Goal: Task Accomplishment & Management: Manage account settings

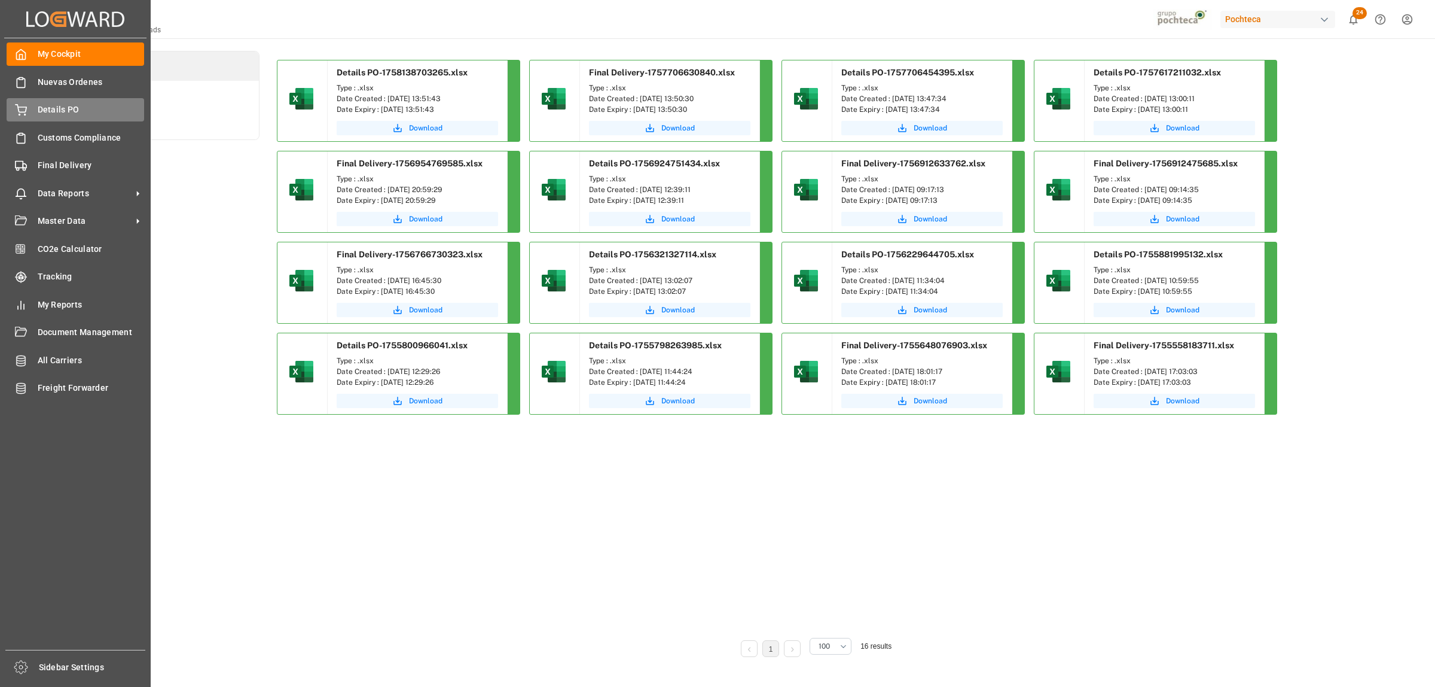
click at [51, 109] on span "Details PO" at bounding box center [91, 109] width 107 height 13
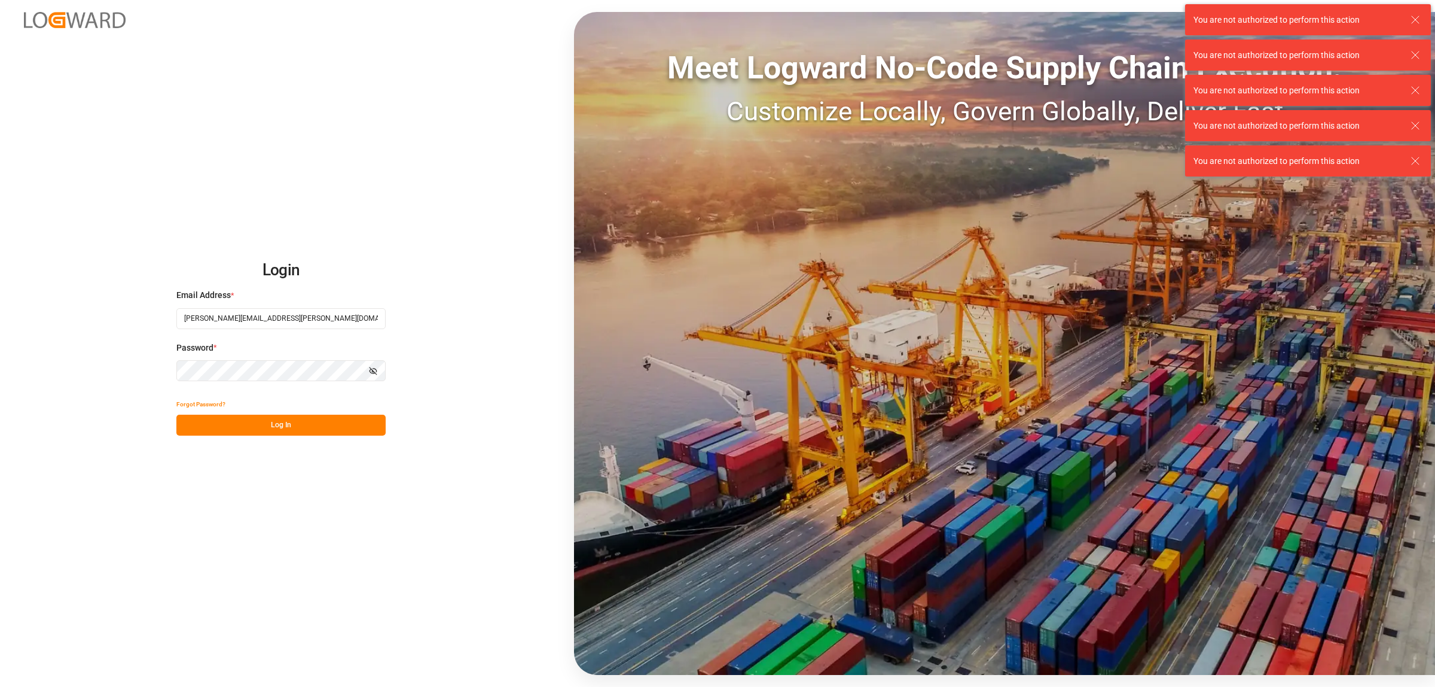
click at [307, 429] on button "Log In" at bounding box center [280, 424] width 209 height 21
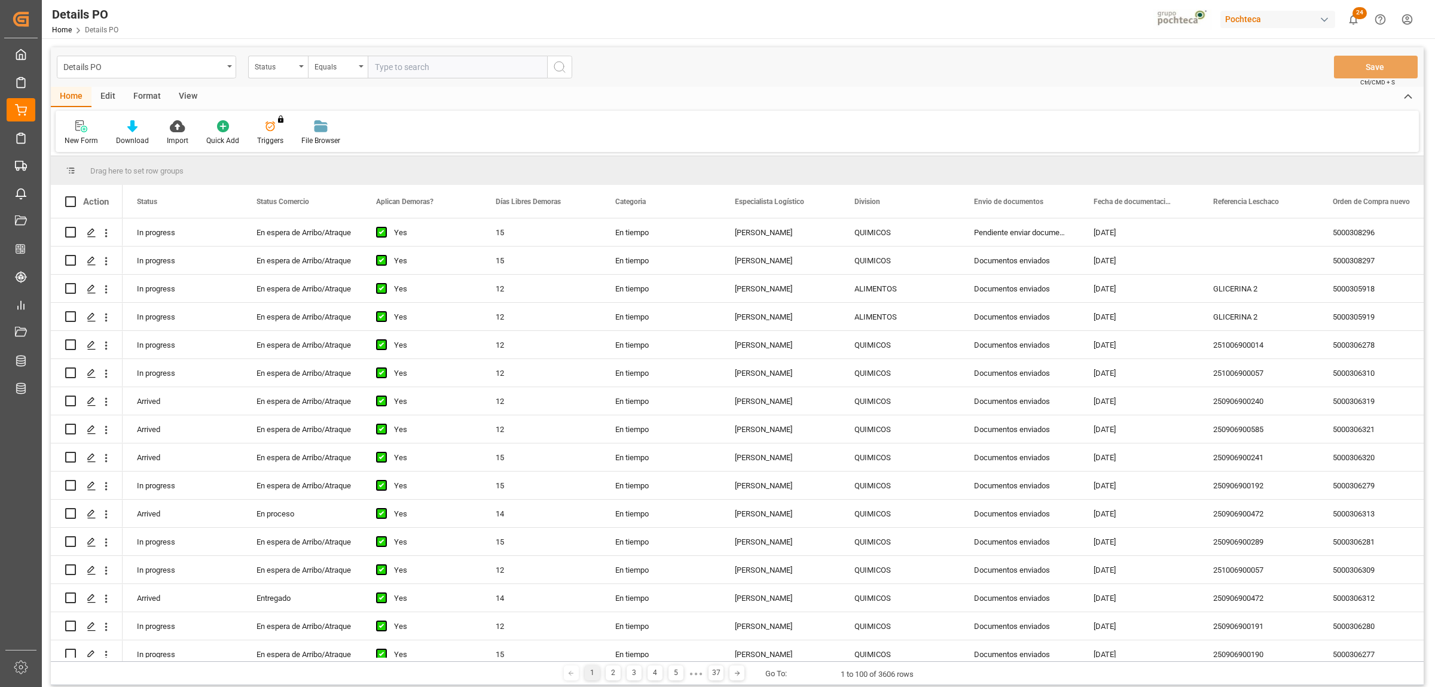
click at [1425, 198] on main "Details PO Status Equals Save Ctrl/CMD + S Home Edit Format View New Form Downl…" at bounding box center [737, 368] width 1391 height 642
click at [1416, 199] on span at bounding box center [1418, 201] width 11 height 11
click at [1384, 206] on span "filter" at bounding box center [1378, 203] width 11 height 11
type input "5000307492"
click at [1365, 303] on button "Apply" at bounding box center [1374, 303] width 22 height 12
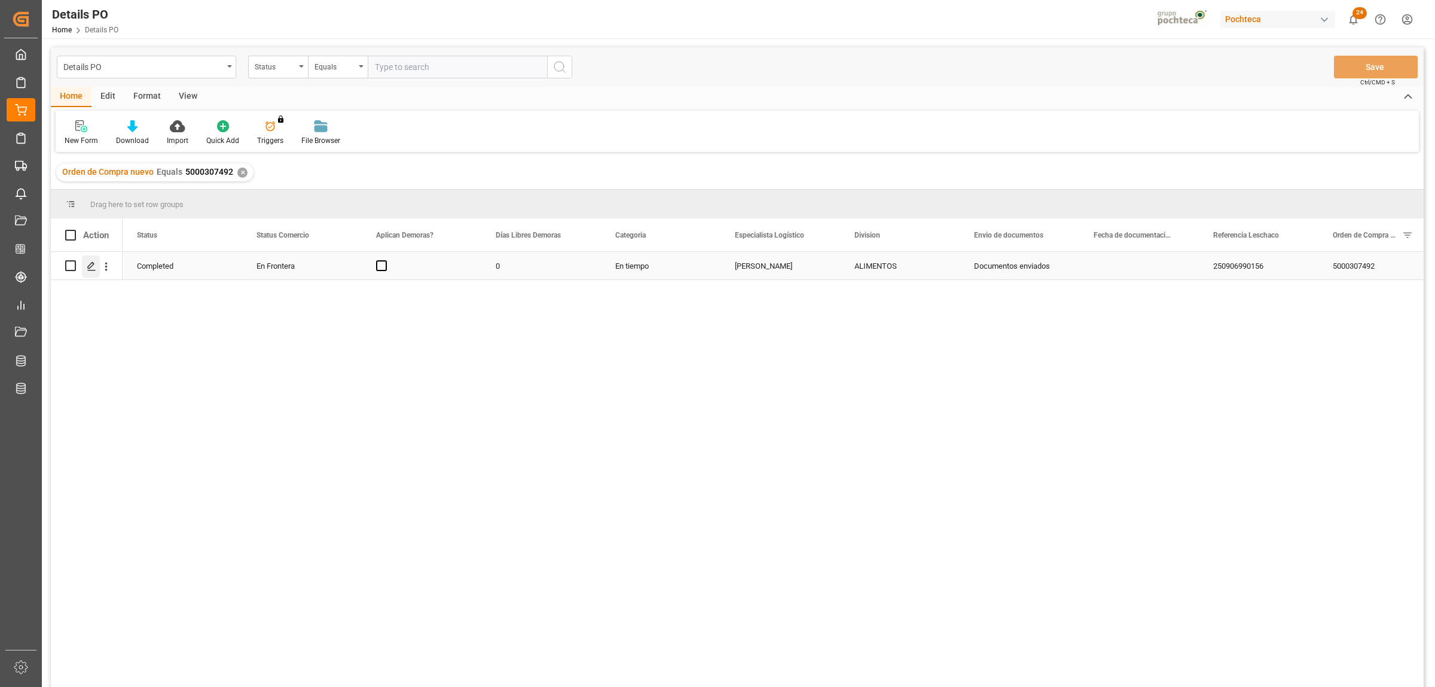
click at [96, 269] on div "Press SPACE to select this row." at bounding box center [91, 266] width 18 height 22
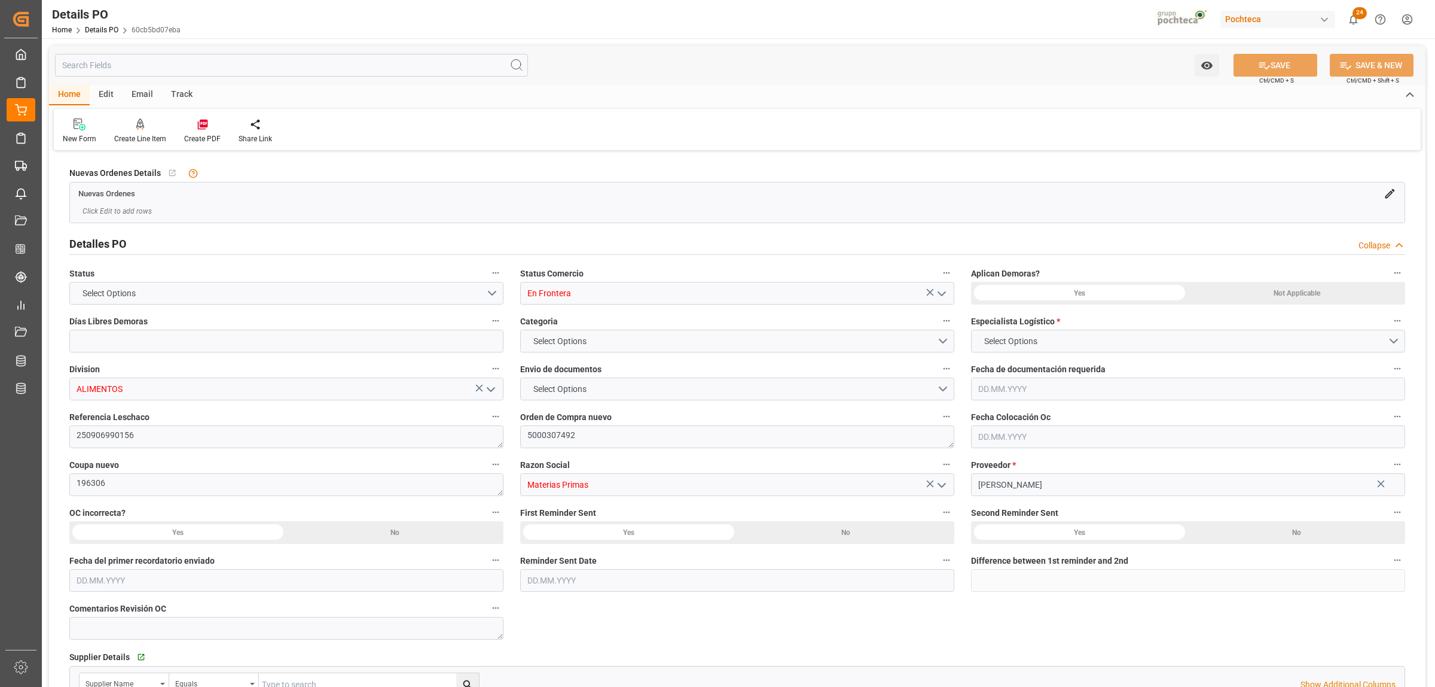
type input "0"
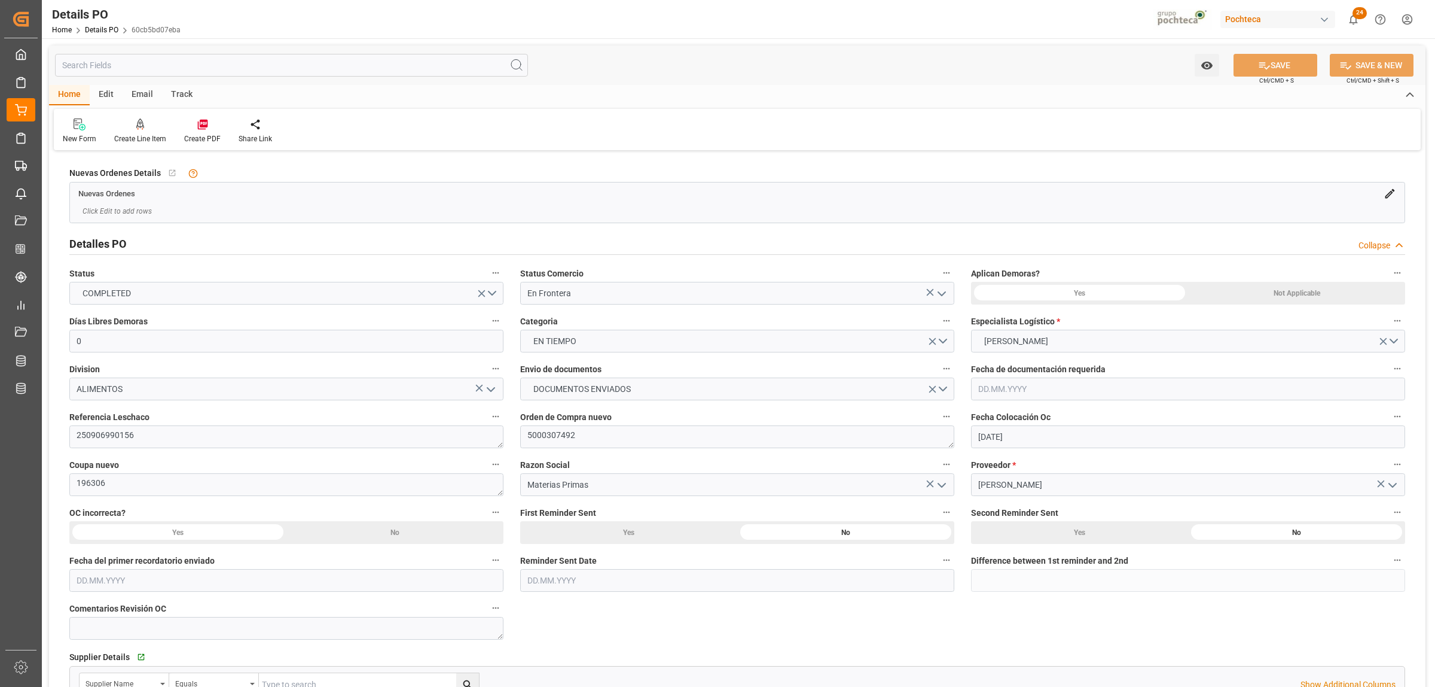
type input "07.08.2025"
type input "01.09.2025"
type input "[DATE]"
click at [943, 289] on icon "open menu" at bounding box center [942, 293] width 14 height 14
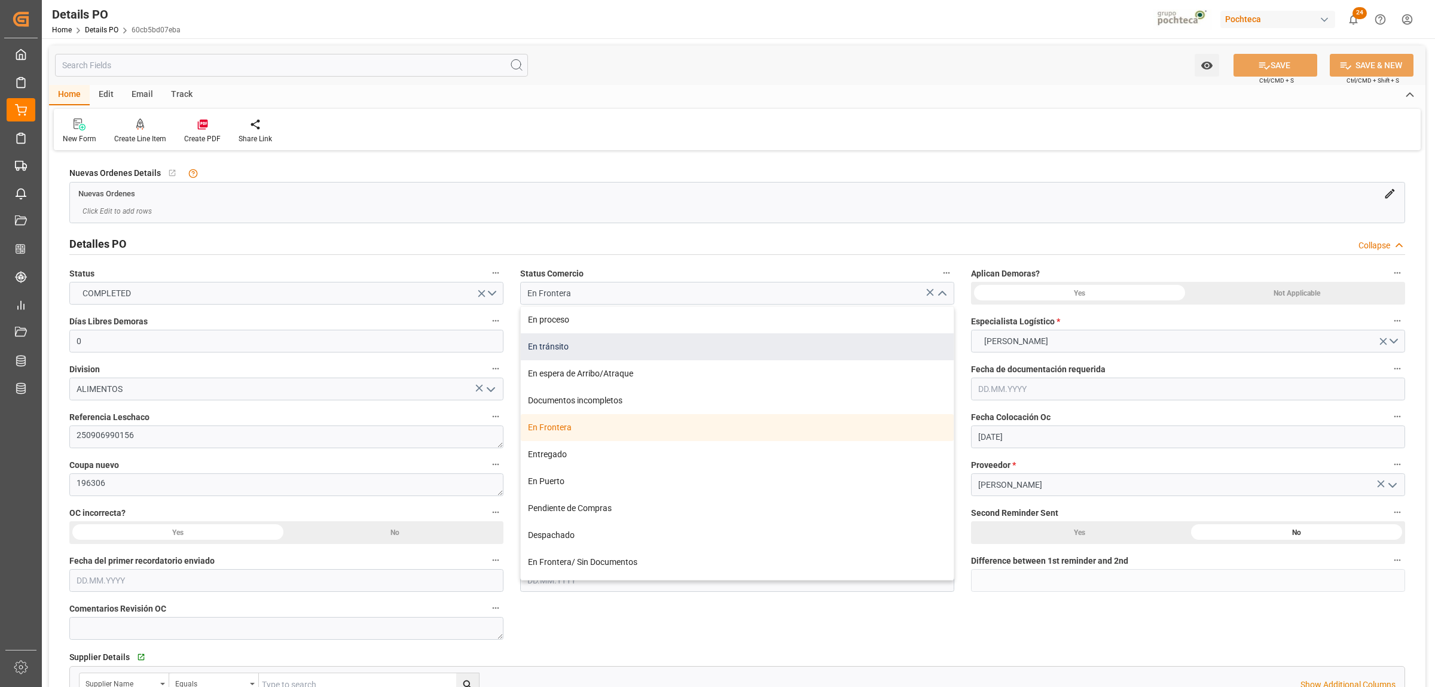
click at [807, 348] on div "En tránsito" at bounding box center [737, 346] width 433 height 27
type input "En tránsito"
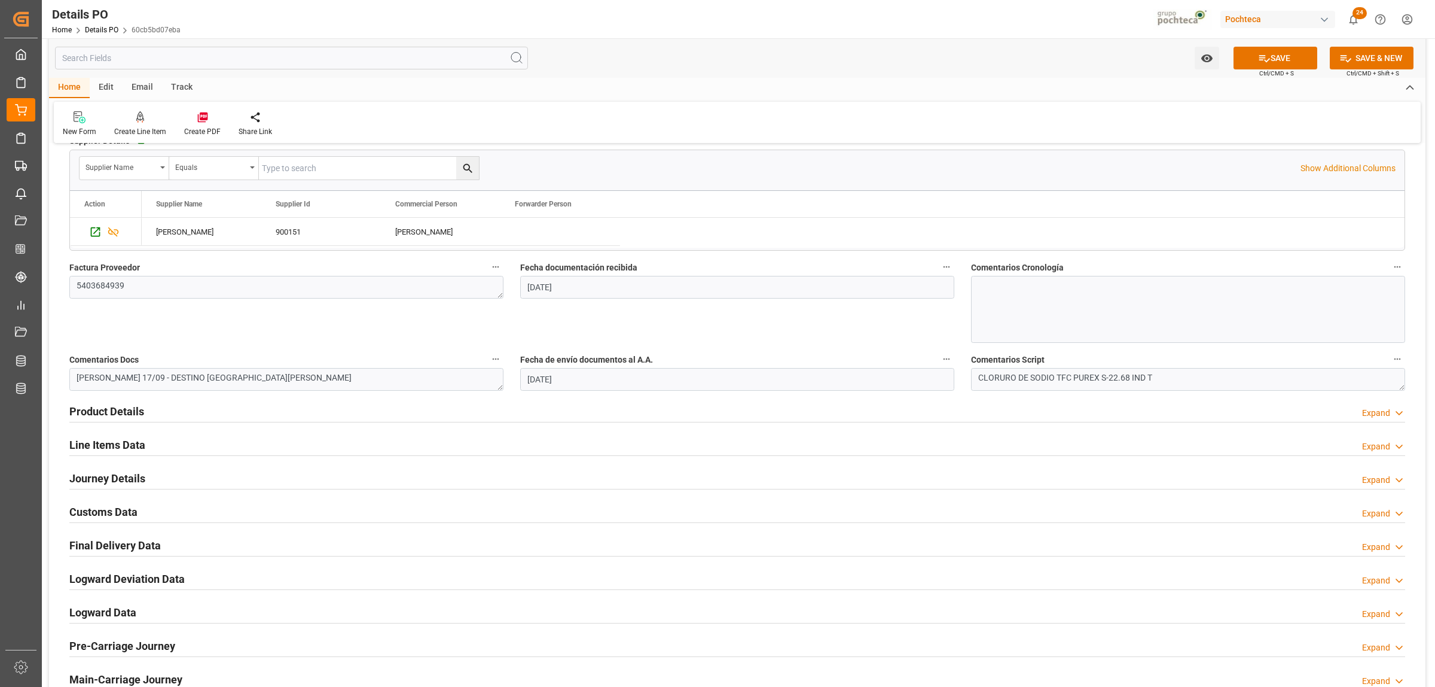
scroll to position [523, 0]
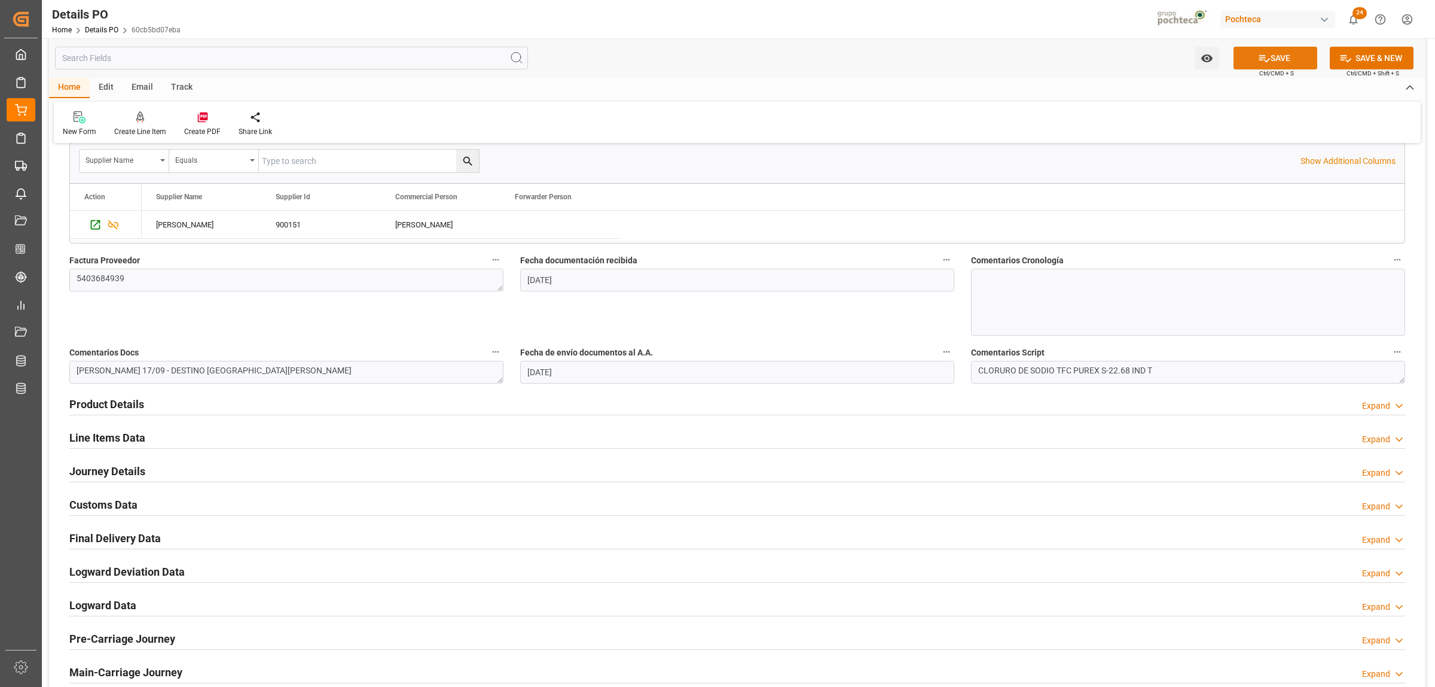
click at [1265, 63] on icon at bounding box center [1264, 58] width 13 height 13
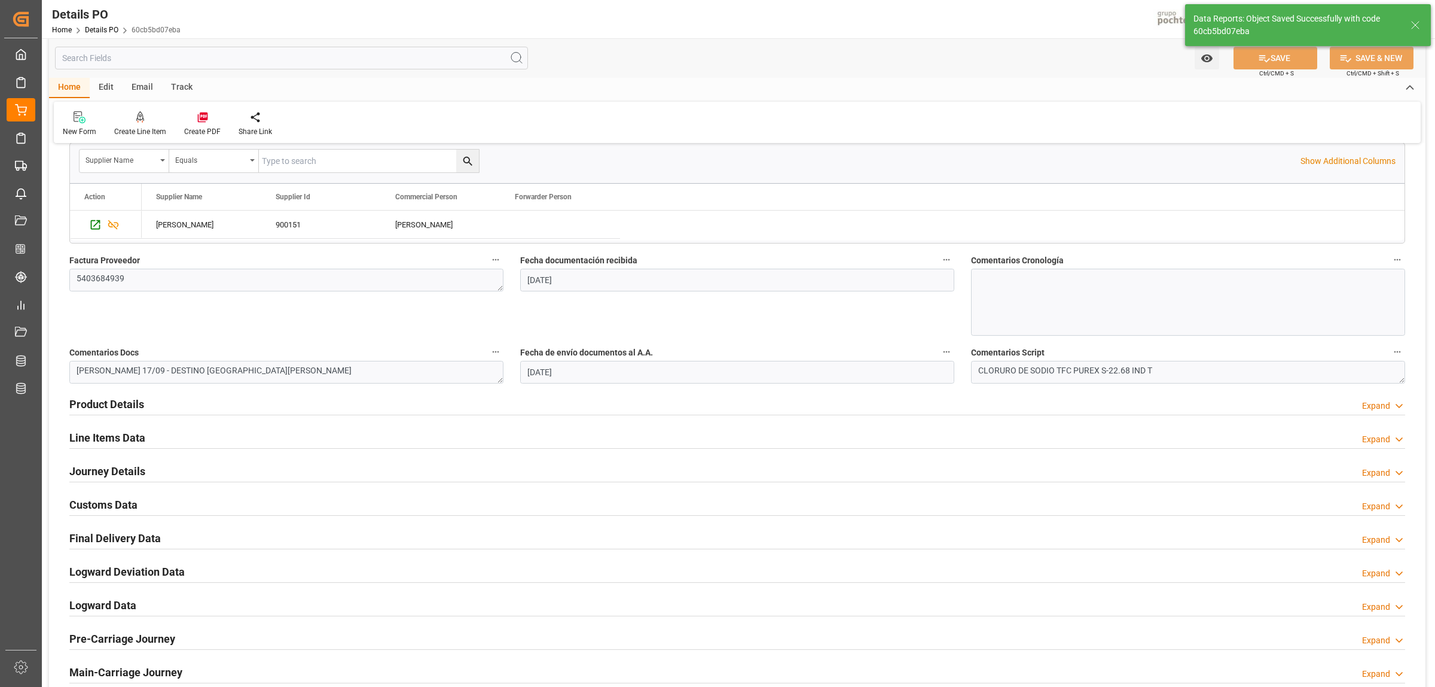
click at [151, 545] on h2 "Final Delivery Data" at bounding box center [115, 538] width 92 height 16
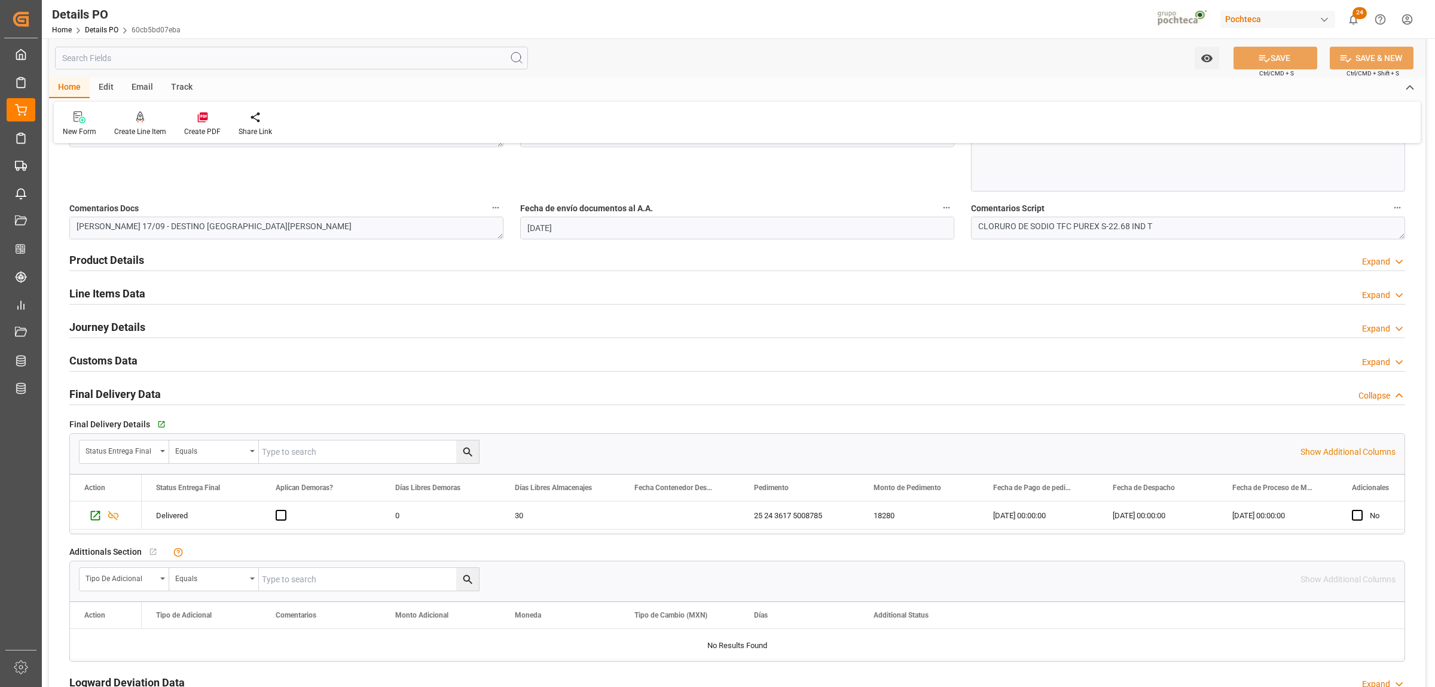
scroll to position [673, 0]
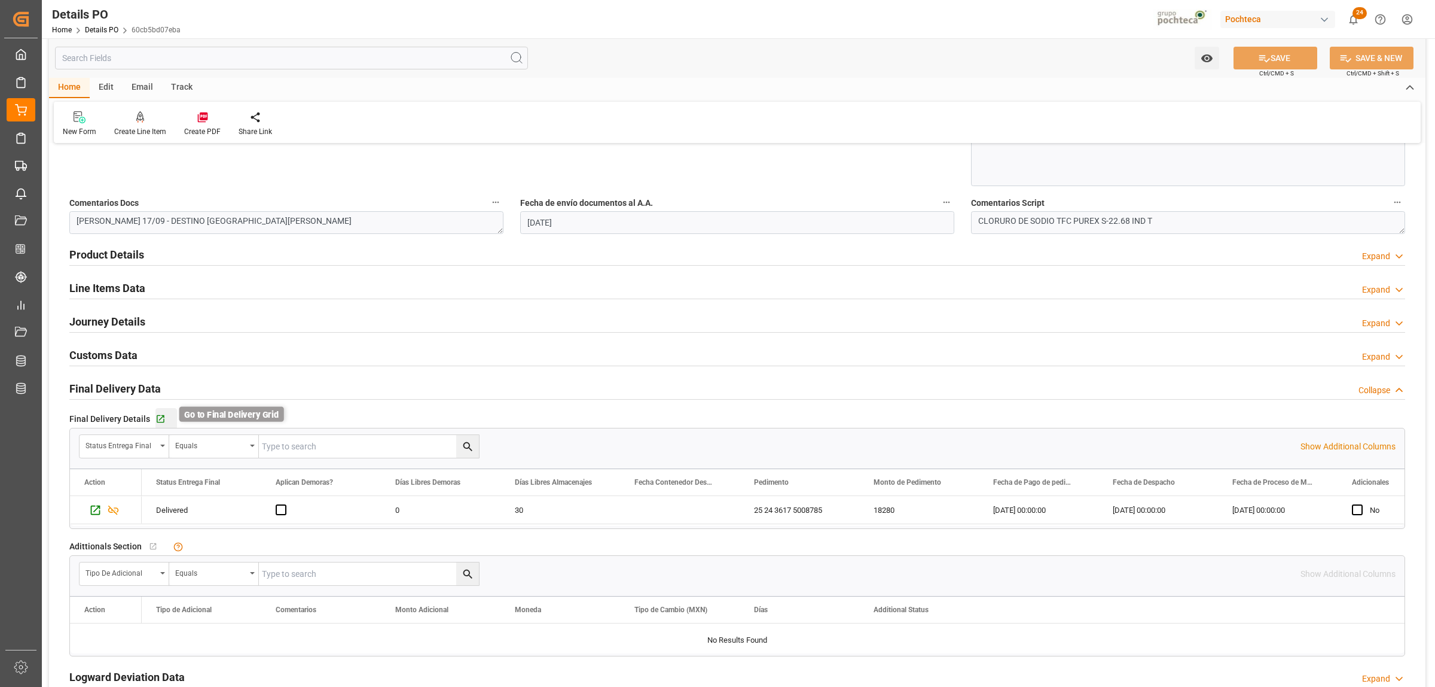
click at [157, 422] on icon "button" at bounding box center [161, 419] width 8 height 8
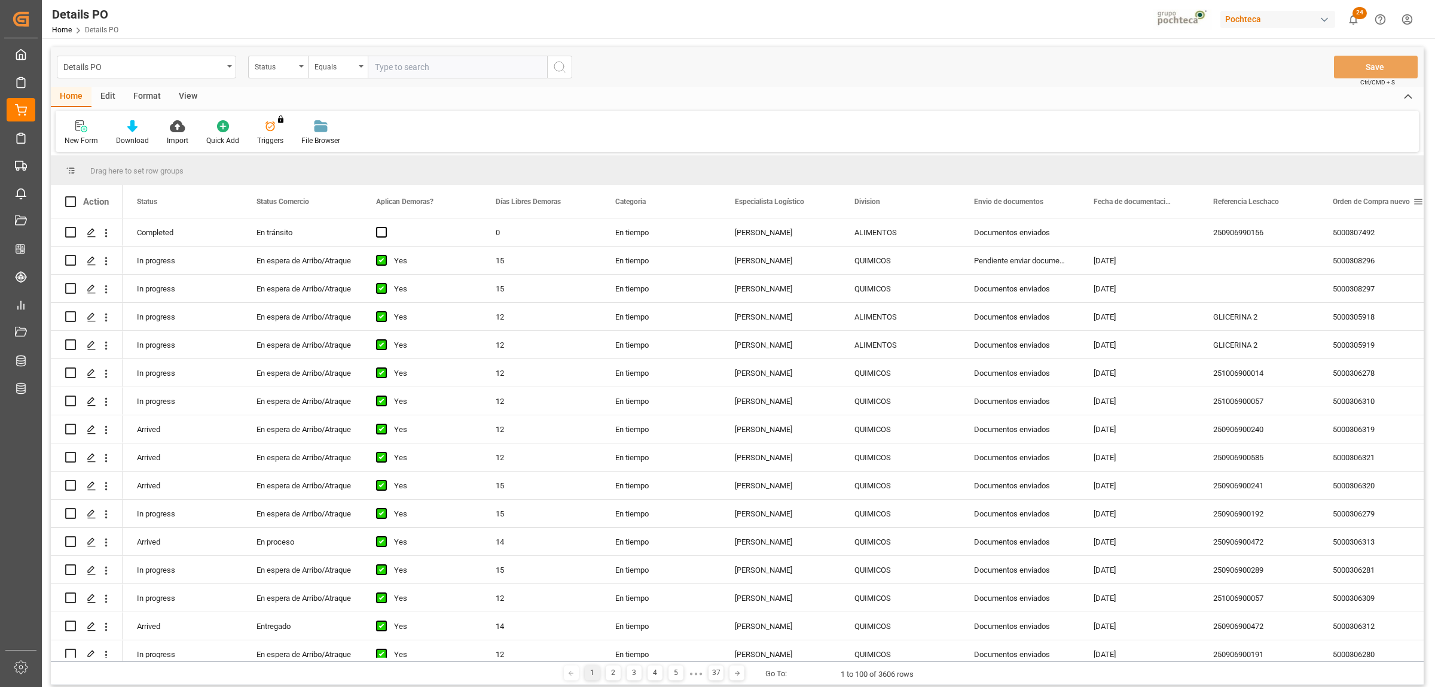
click at [1421, 202] on span at bounding box center [1418, 201] width 11 height 11
click at [1380, 202] on span "filter" at bounding box center [1378, 203] width 11 height 11
type input "5000305879"
click at [1373, 309] on button "Apply" at bounding box center [1374, 303] width 22 height 12
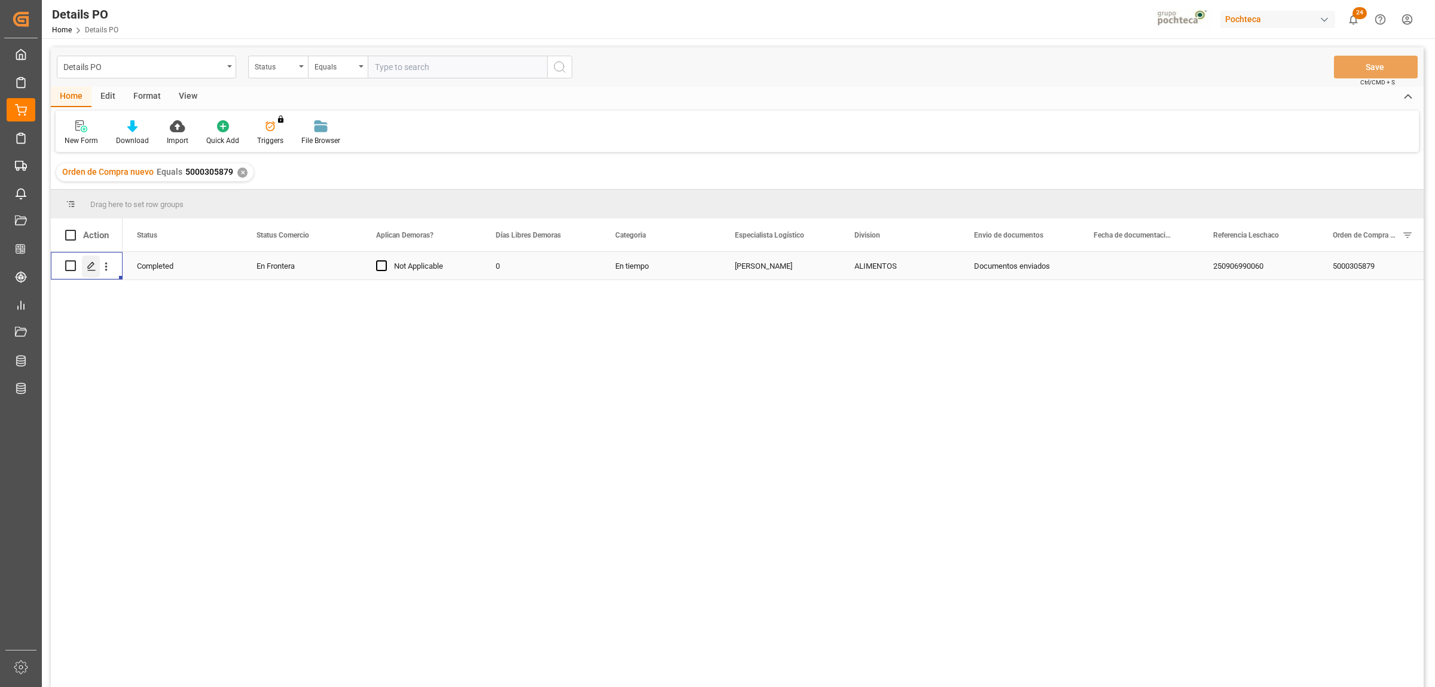
click at [93, 262] on polygon "Press SPACE to select this row." at bounding box center [91, 265] width 6 height 6
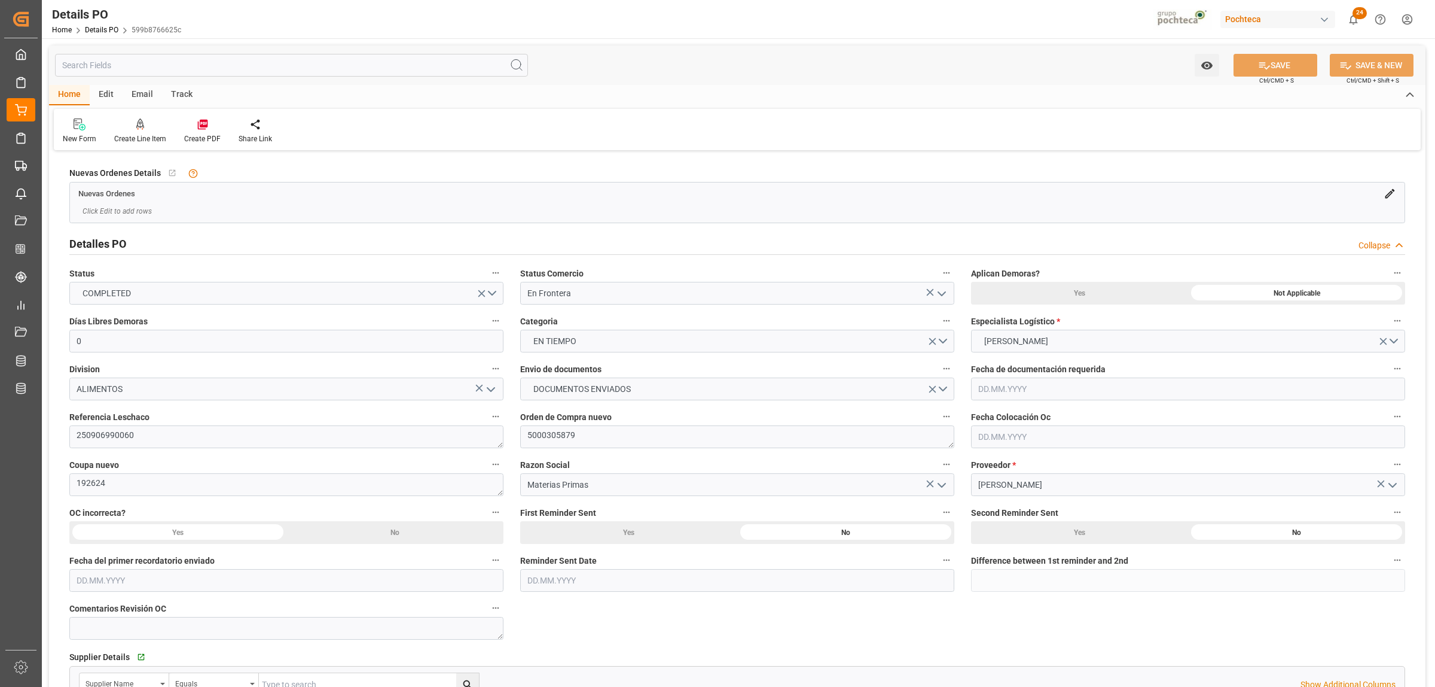
type input "0"
type input "07.07.2025"
type input "15.09.2025"
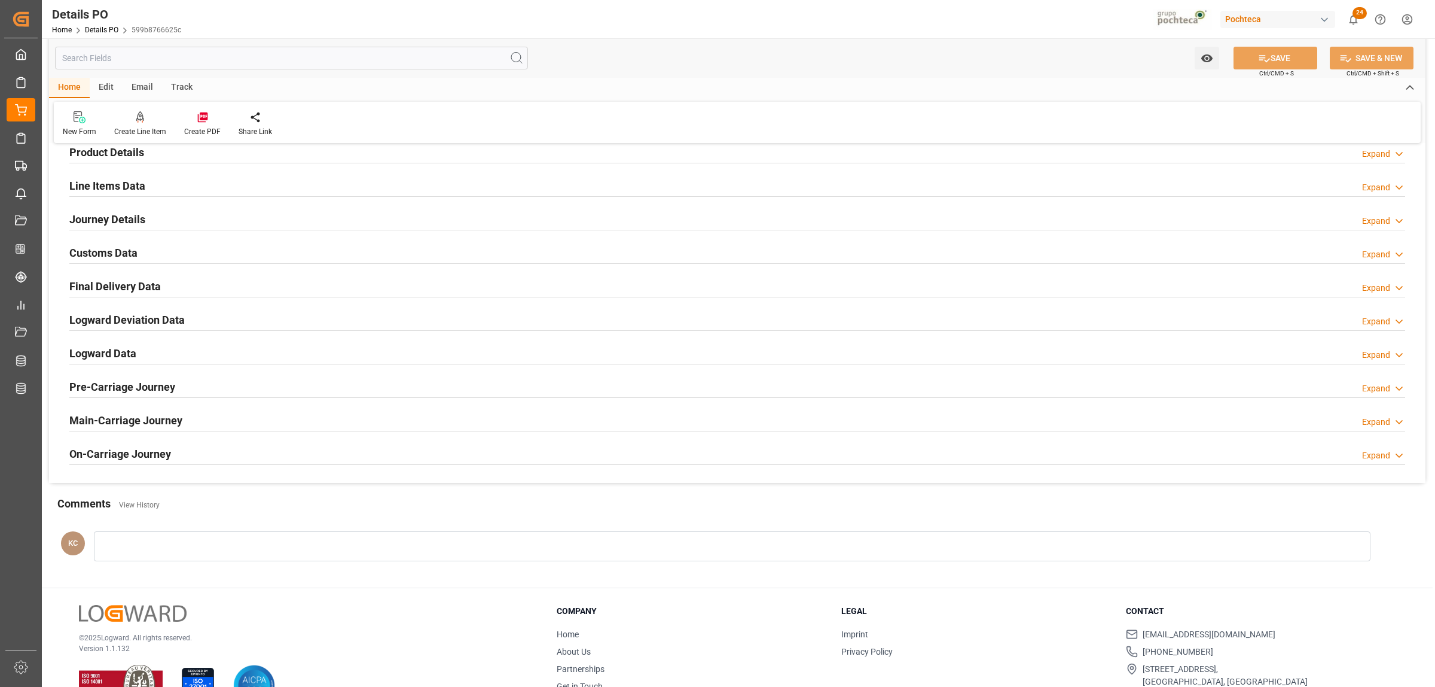
scroll to position [813, 0]
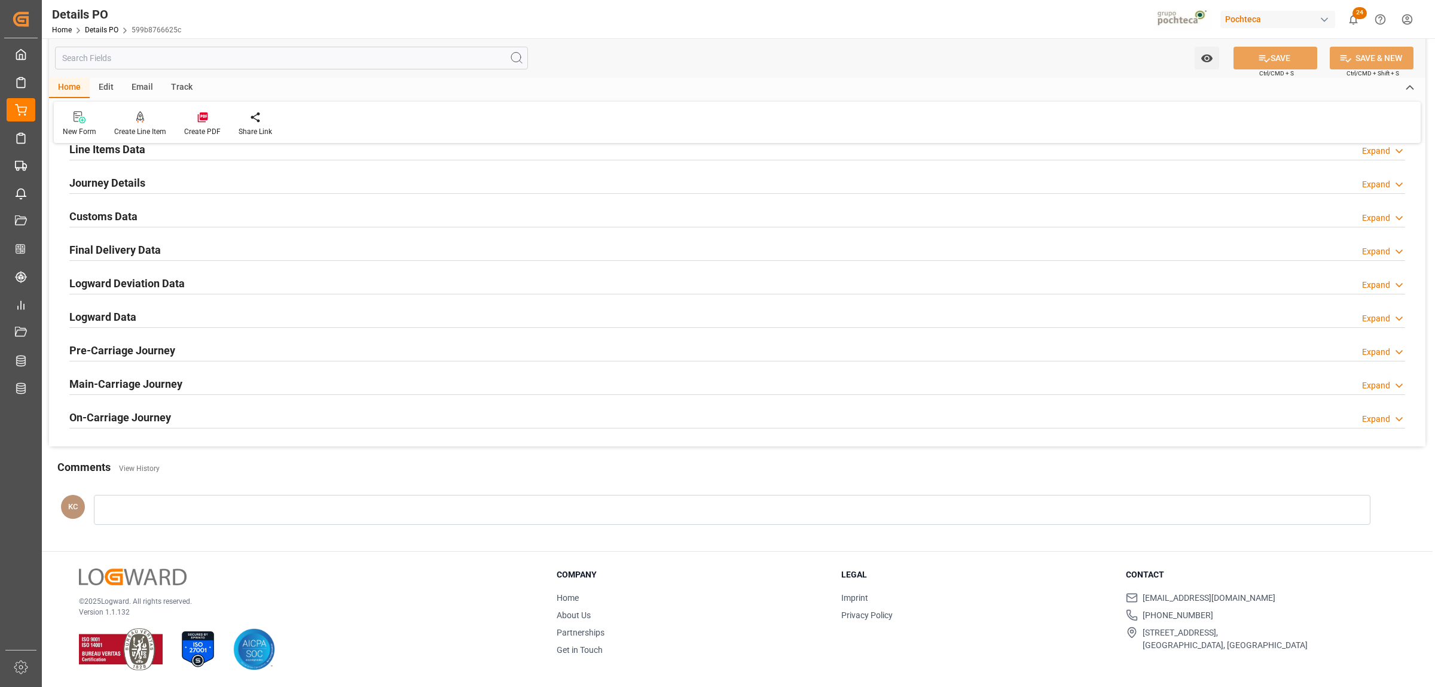
click at [97, 251] on h2 "Final Delivery Data" at bounding box center [115, 250] width 92 height 16
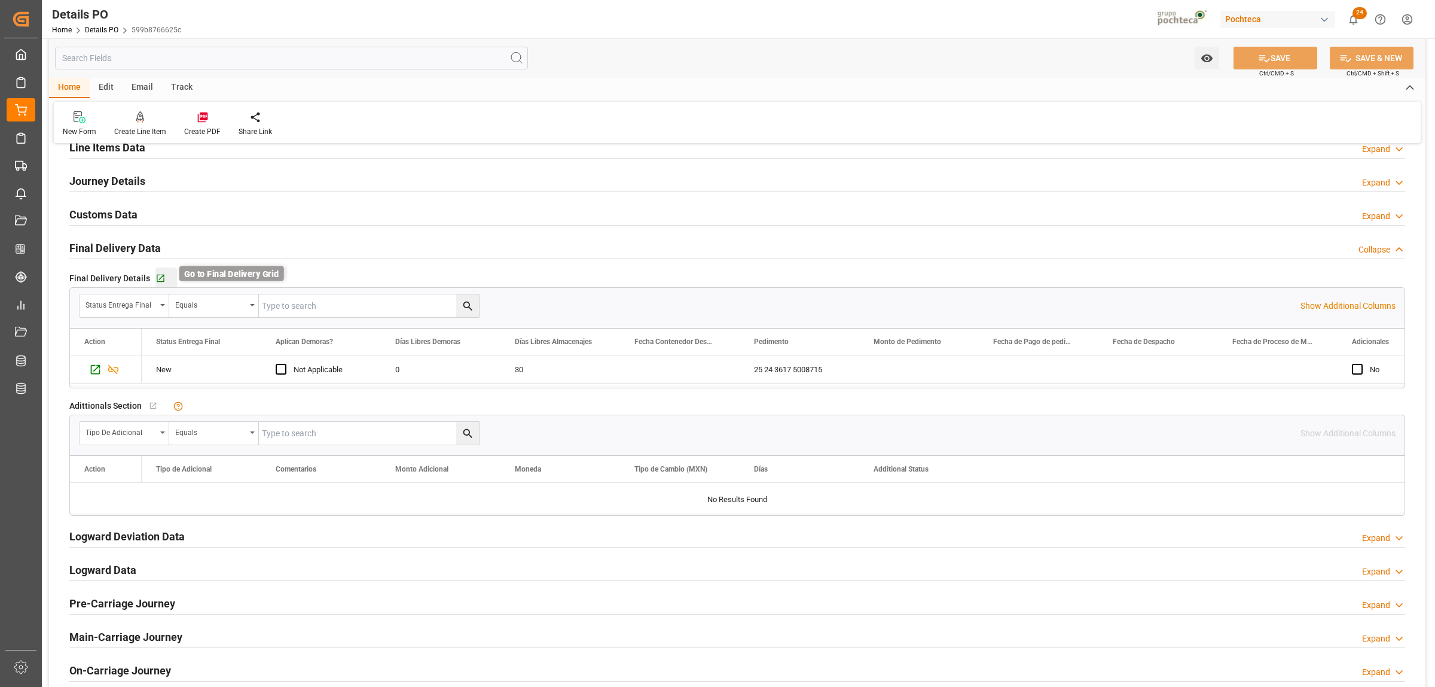
click at [157, 282] on icon "button" at bounding box center [161, 278] width 10 height 10
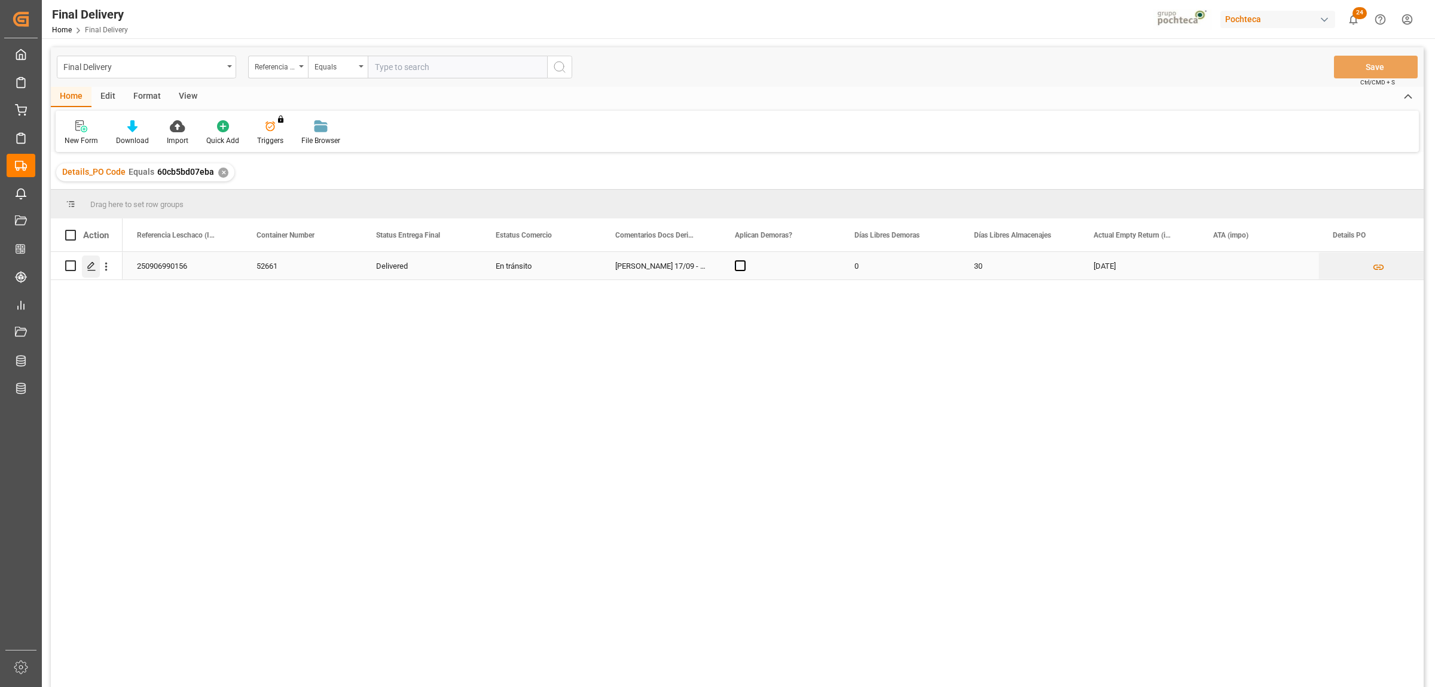
click at [89, 269] on icon "Press SPACE to select this row." at bounding box center [92, 266] width 10 height 10
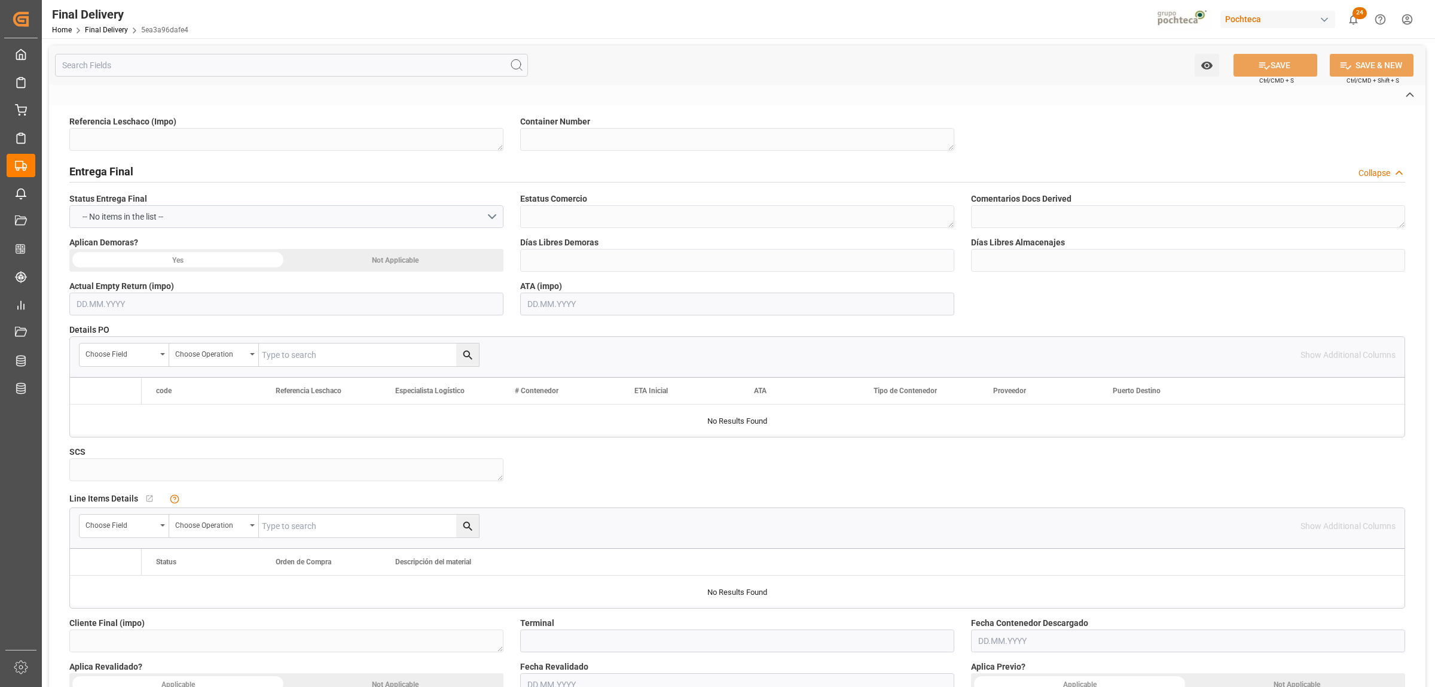
type textarea "250906990156"
type textarea "52661"
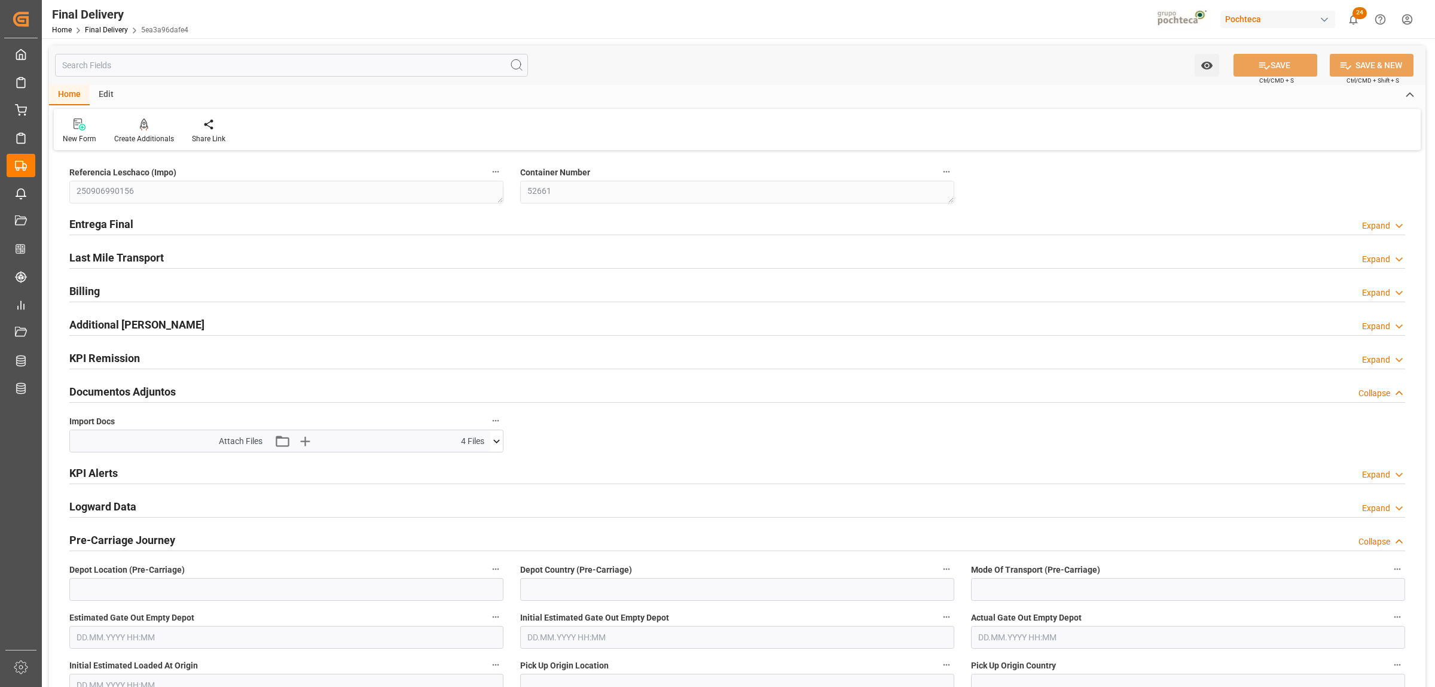
click at [97, 224] on h2 "Entrega Final" at bounding box center [101, 224] width 64 height 16
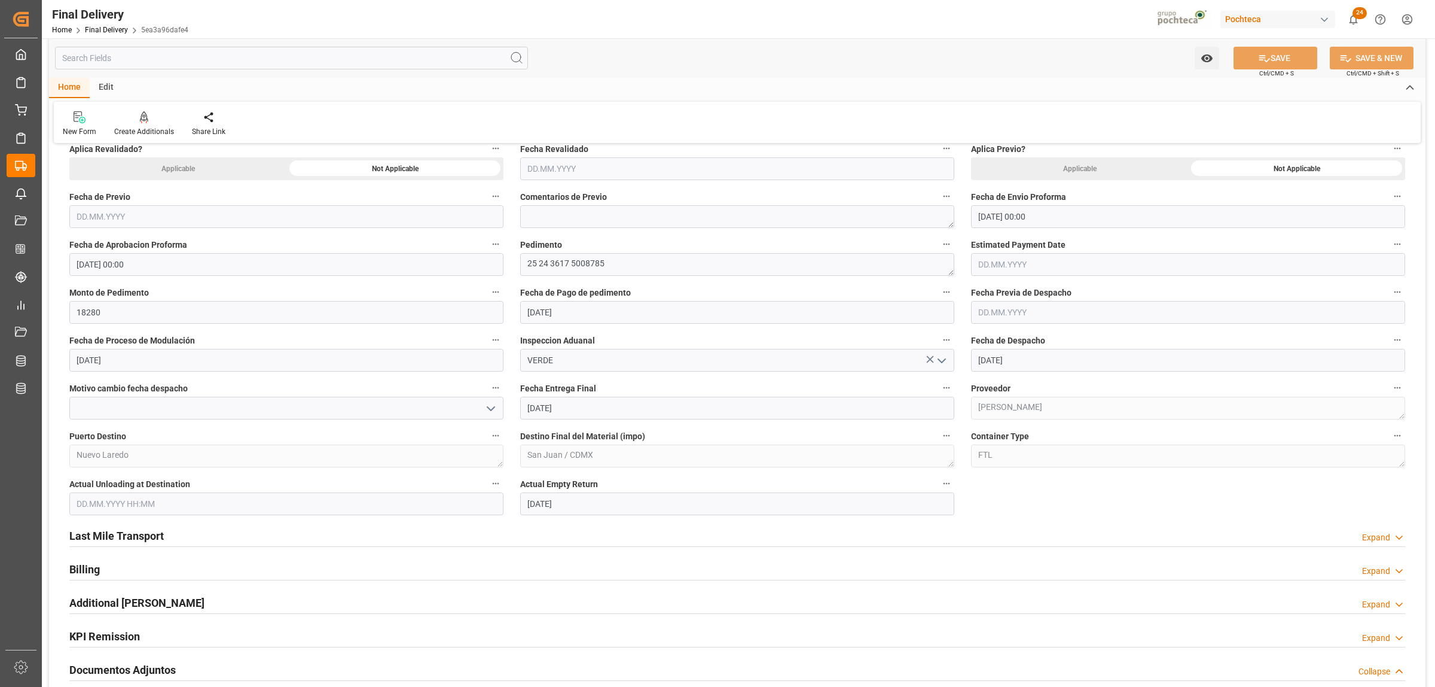
scroll to position [598, 0]
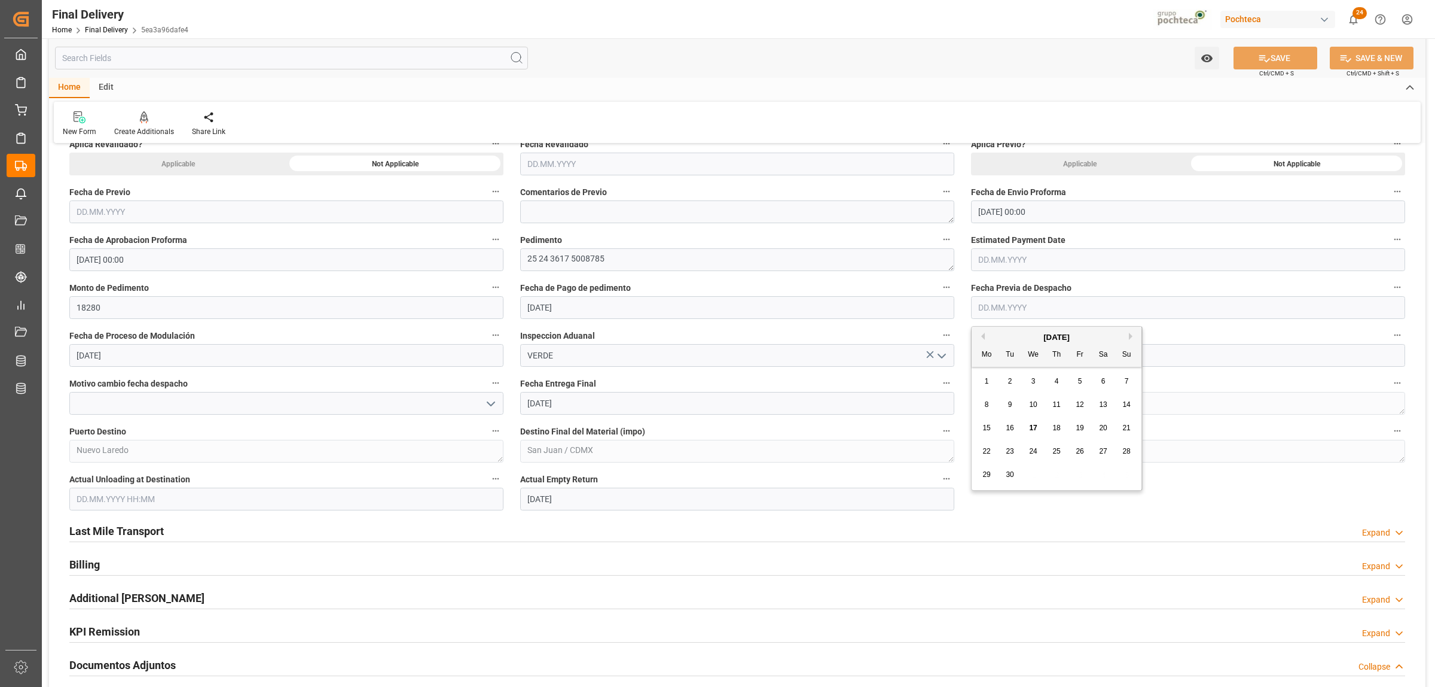
click at [994, 297] on input "text" at bounding box center [1188, 307] width 434 height 23
click at [1032, 423] on div "17" at bounding box center [1033, 428] width 15 height 14
type input "[DATE]"
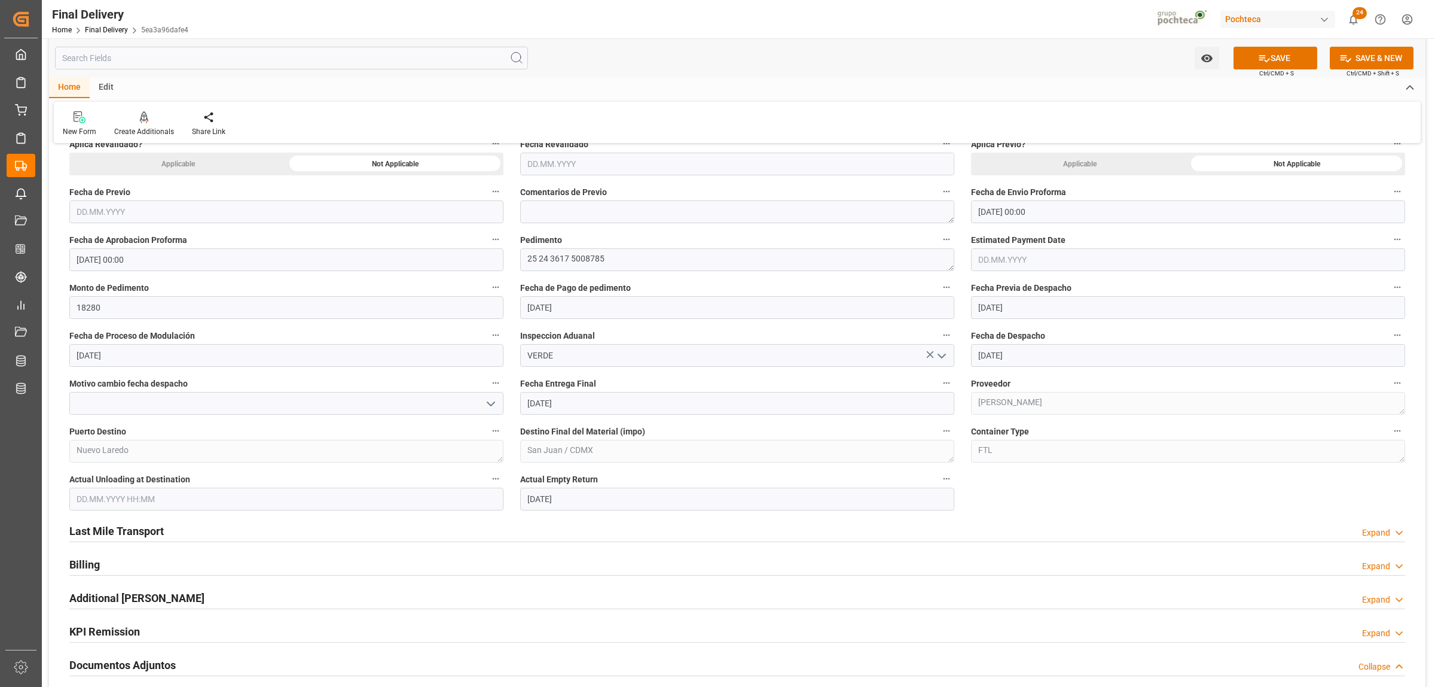
scroll to position [673, 0]
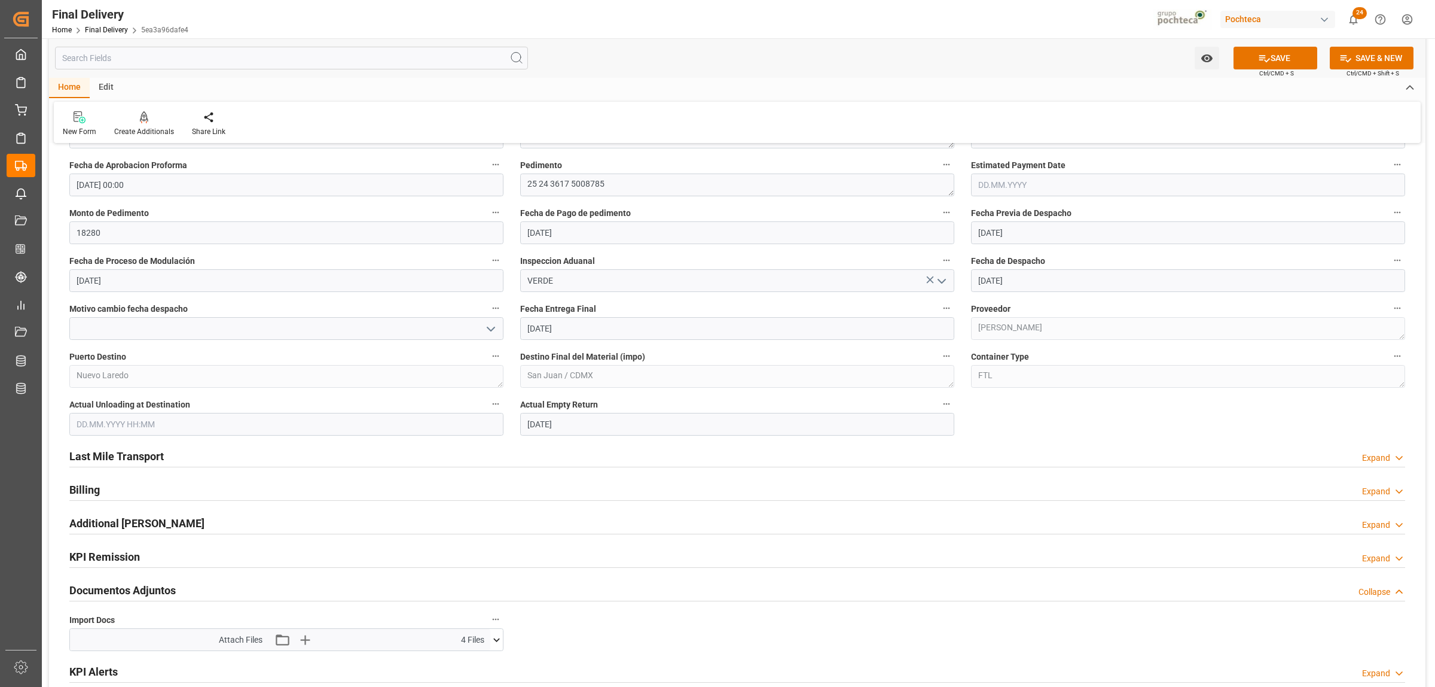
click at [141, 459] on h2 "Last Mile Transport" at bounding box center [116, 456] width 95 height 16
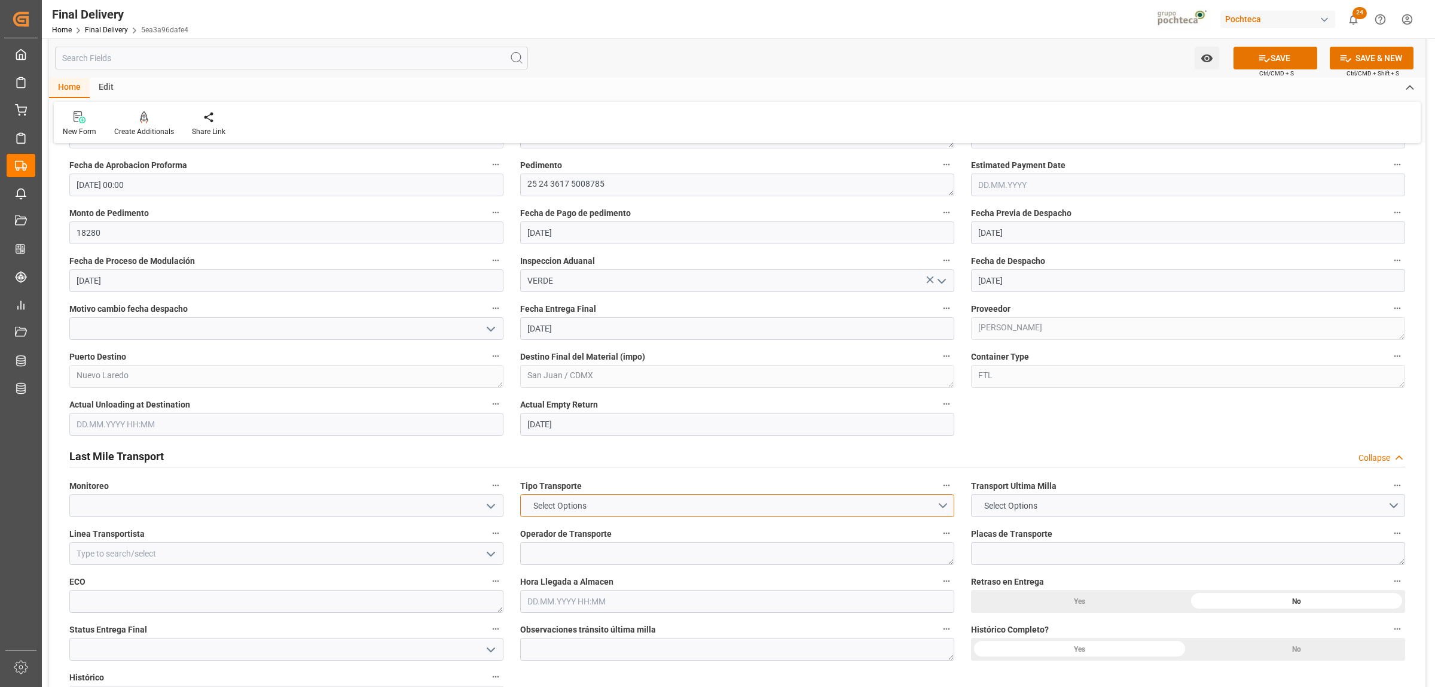
click at [940, 509] on button "Select Options" at bounding box center [737, 505] width 434 height 23
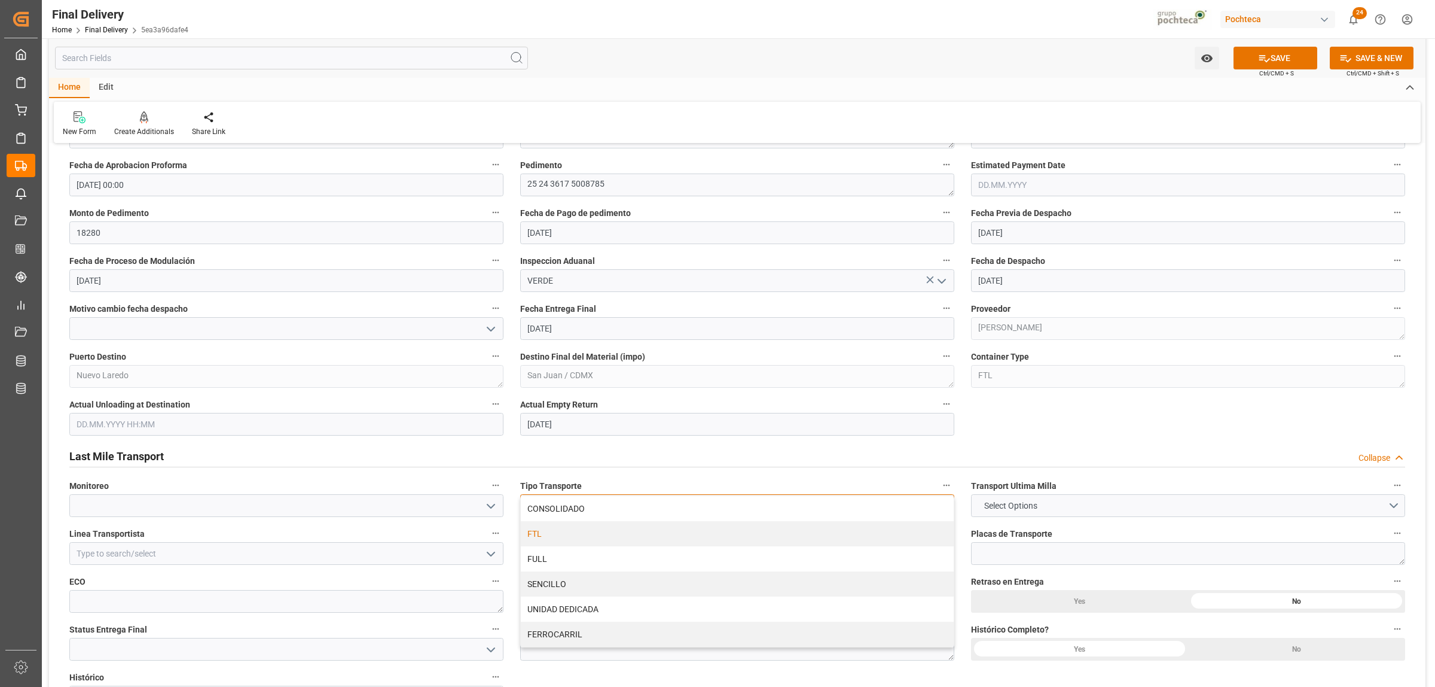
click at [568, 538] on div "FTL" at bounding box center [737, 533] width 433 height 25
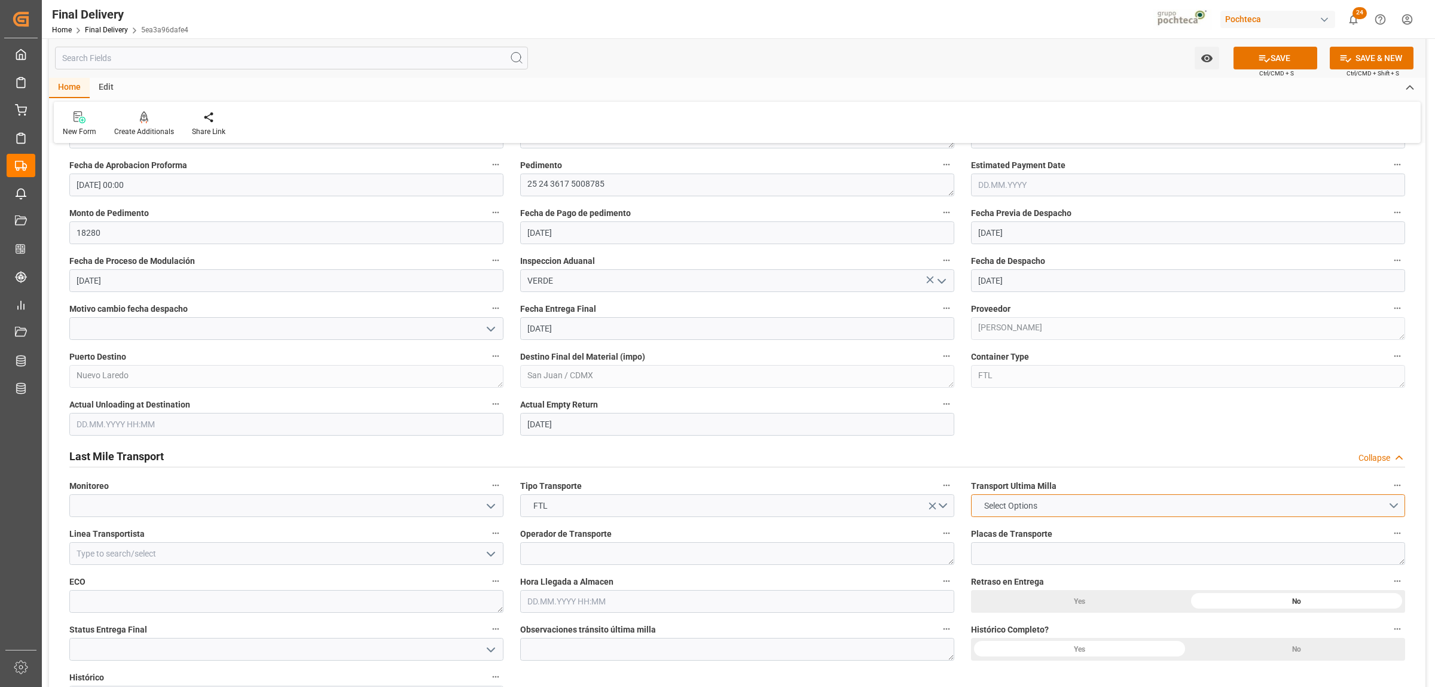
click at [1057, 505] on button "Select Options" at bounding box center [1188, 505] width 434 height 23
click at [1051, 508] on div "LESCHACO" at bounding box center [1188, 508] width 433 height 25
click at [190, 557] on input at bounding box center [286, 553] width 434 height 23
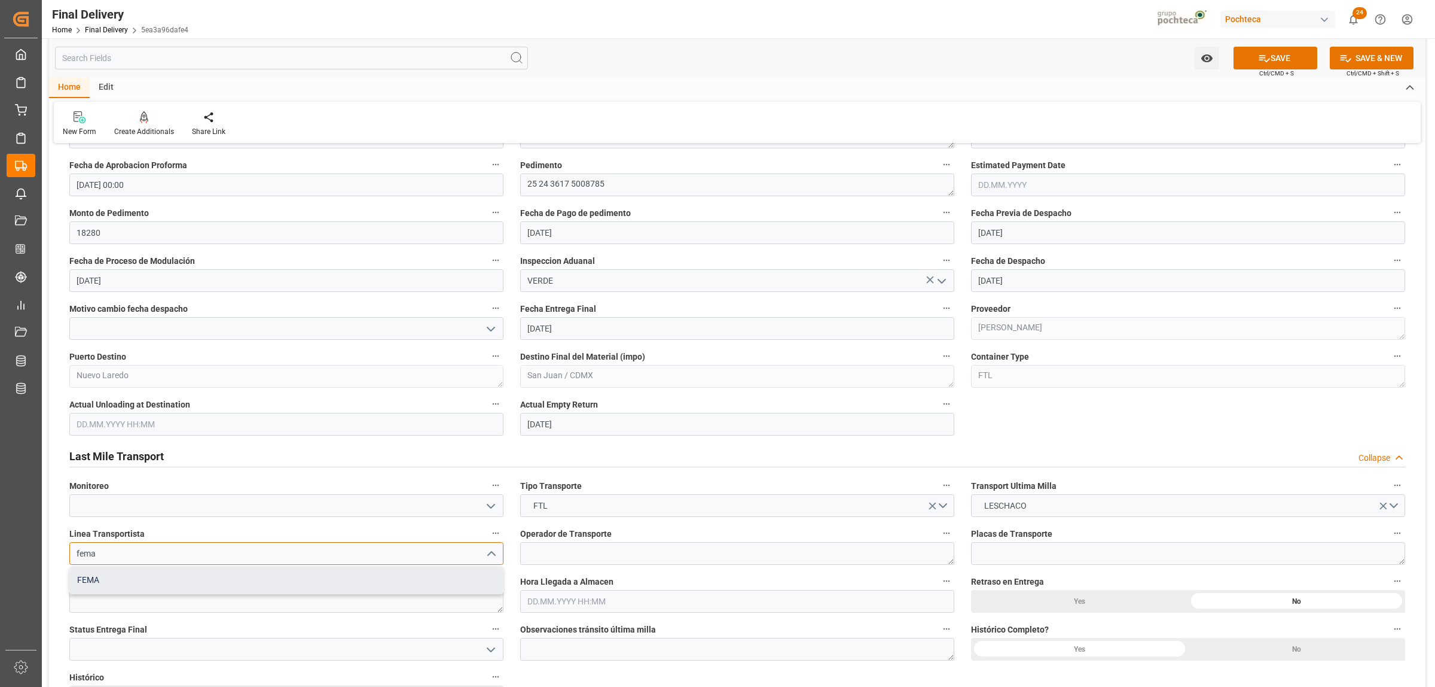
click at [220, 584] on div "FEMA" at bounding box center [286, 579] width 433 height 27
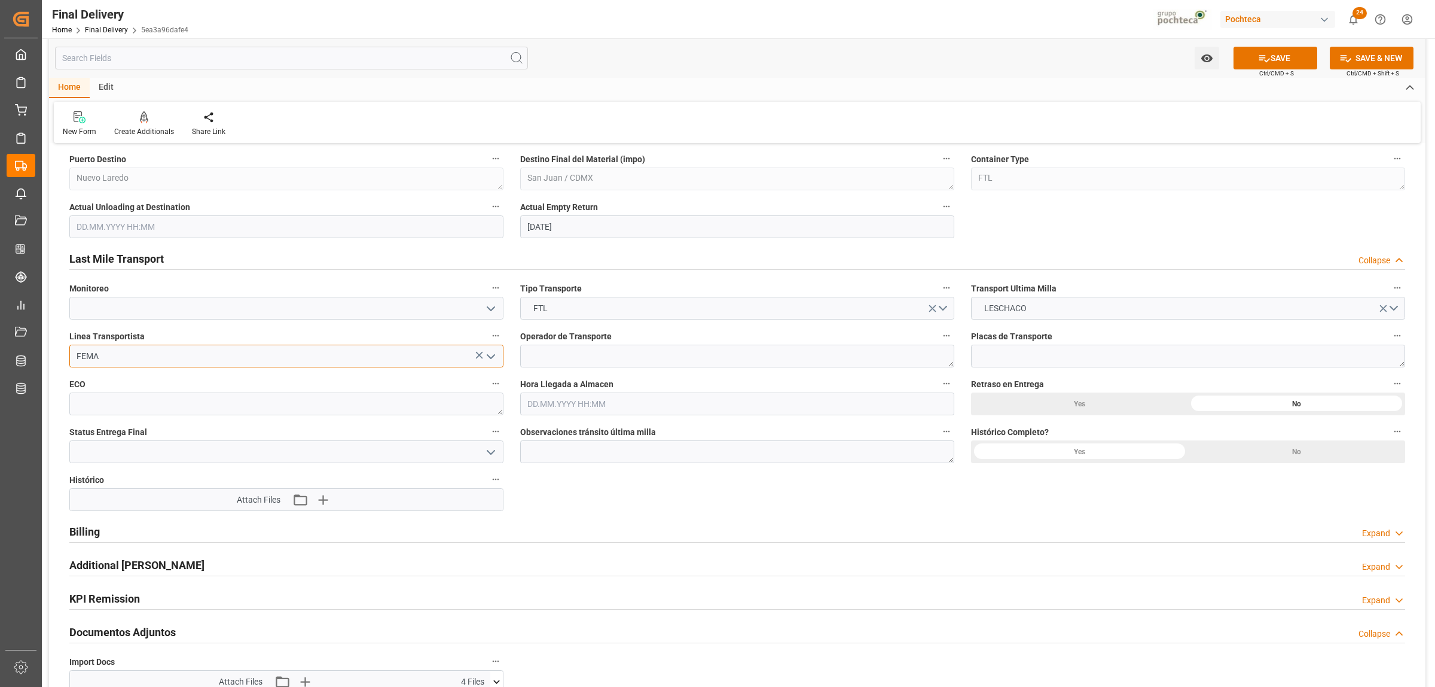
scroll to position [897, 0]
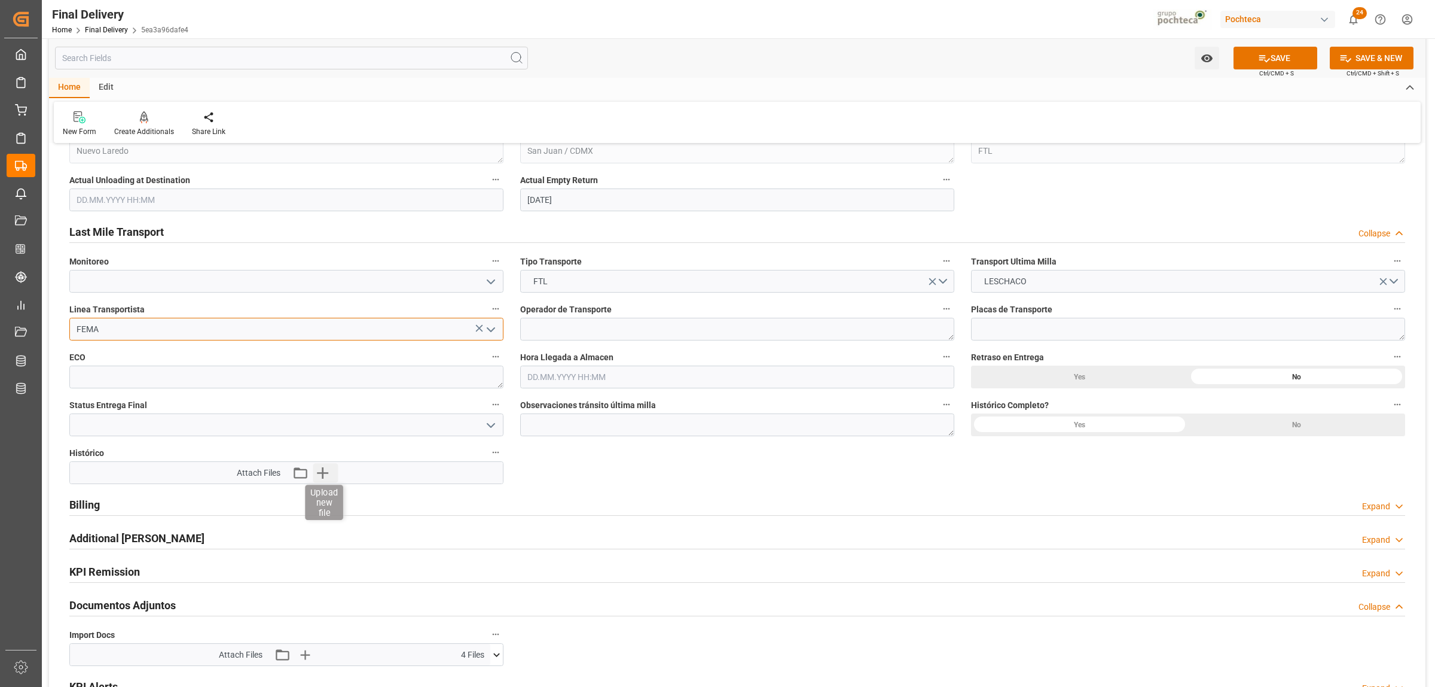
type input "FEMA"
click at [321, 473] on icon "button" at bounding box center [322, 472] width 19 height 19
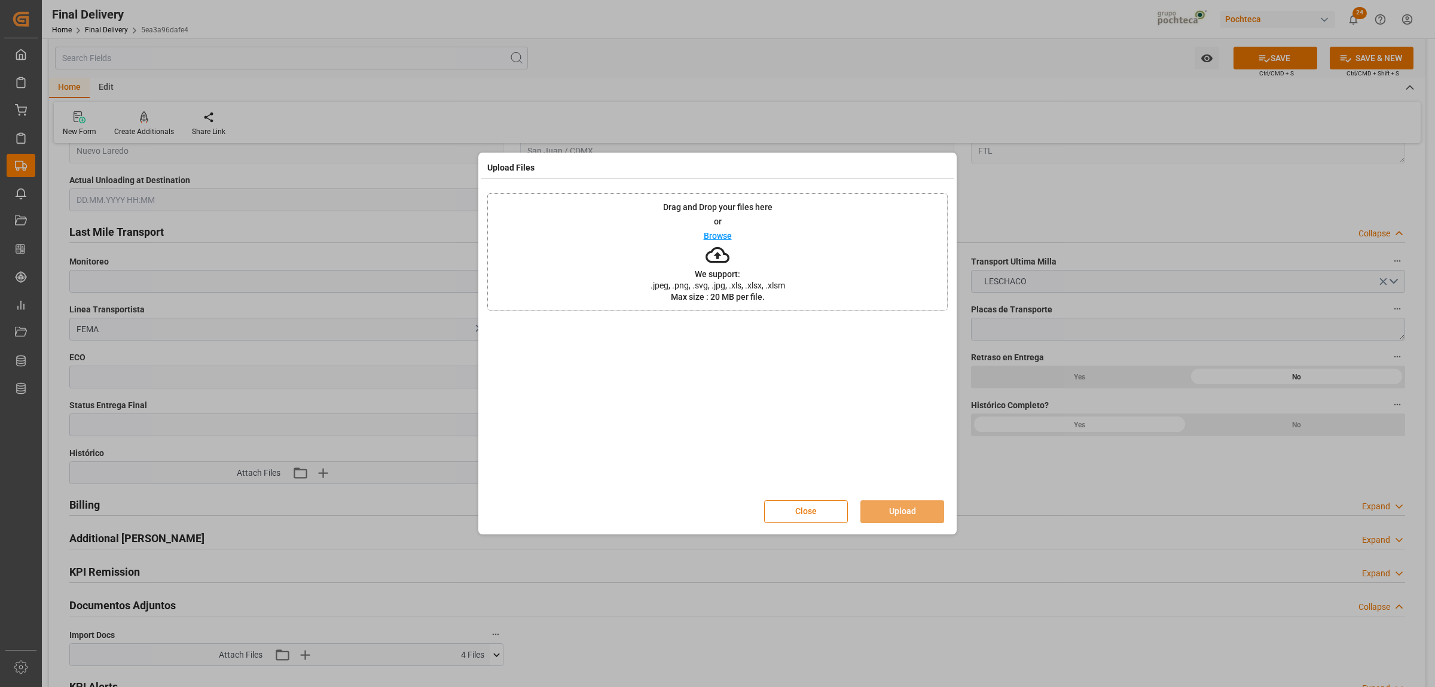
click at [833, 521] on button "Close" at bounding box center [806, 511] width 84 height 23
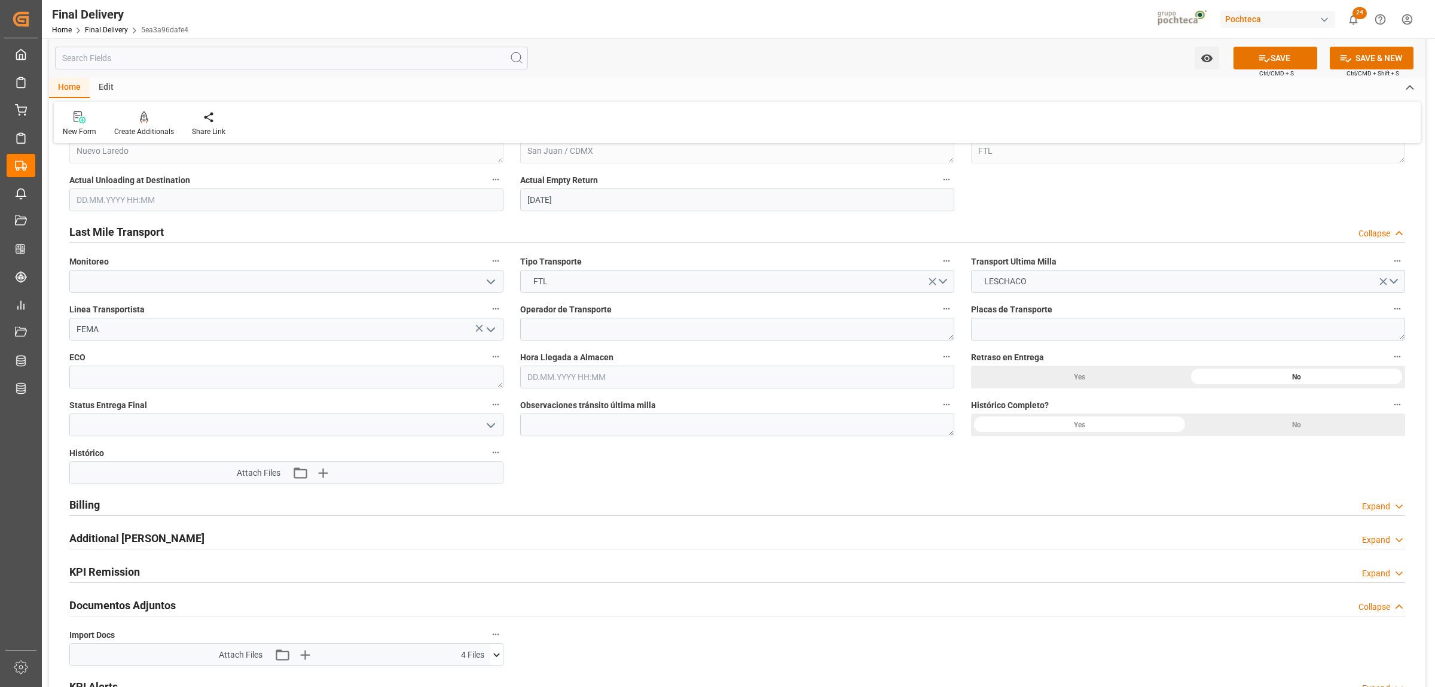
click at [499, 656] on icon at bounding box center [496, 654] width 13 height 13
click at [1303, 61] on button "SAVE" at bounding box center [1276, 58] width 84 height 23
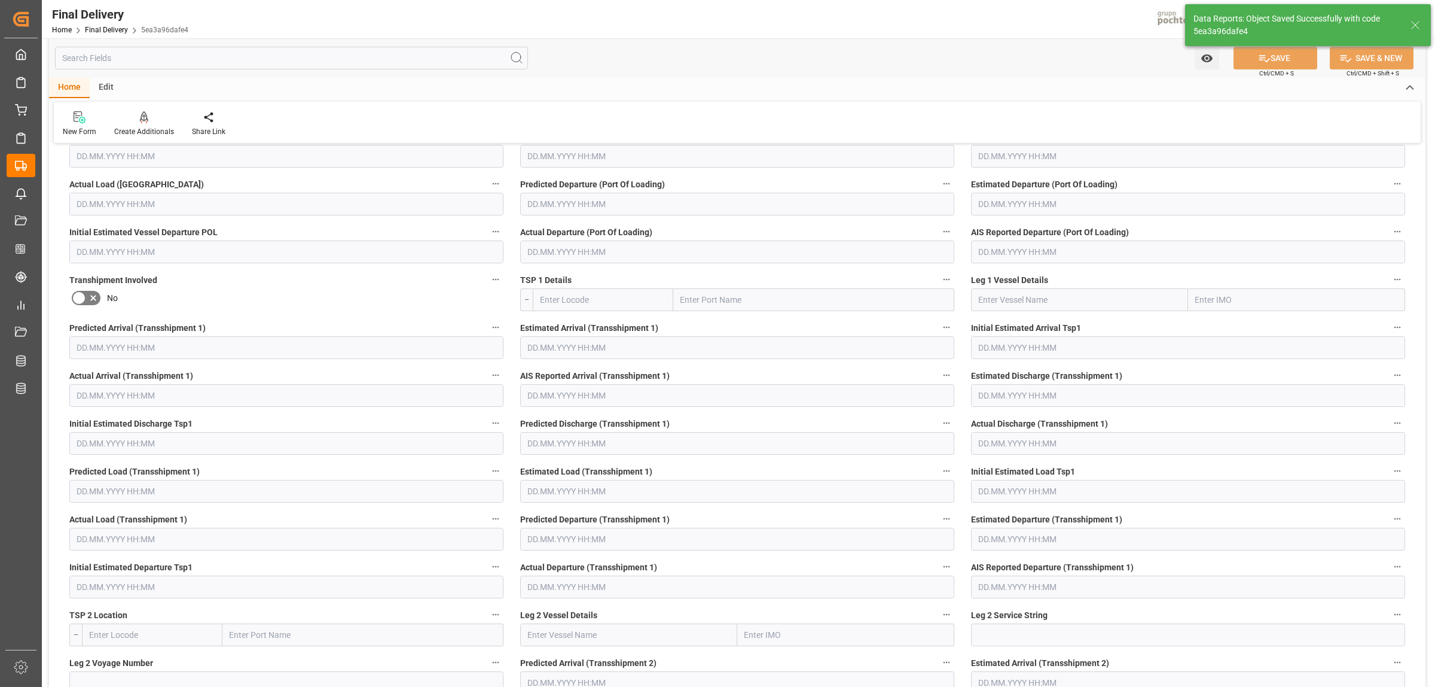
scroll to position [25, 0]
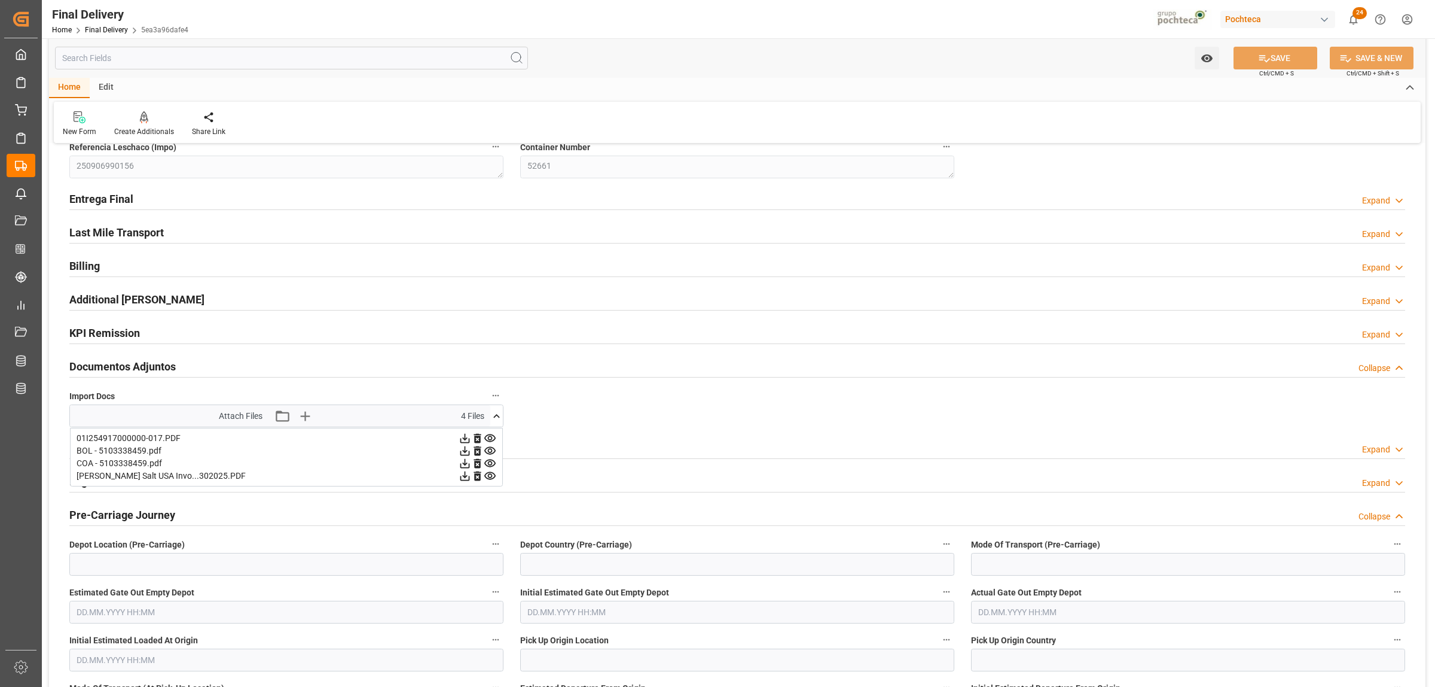
click at [497, 416] on icon at bounding box center [496, 416] width 7 height 4
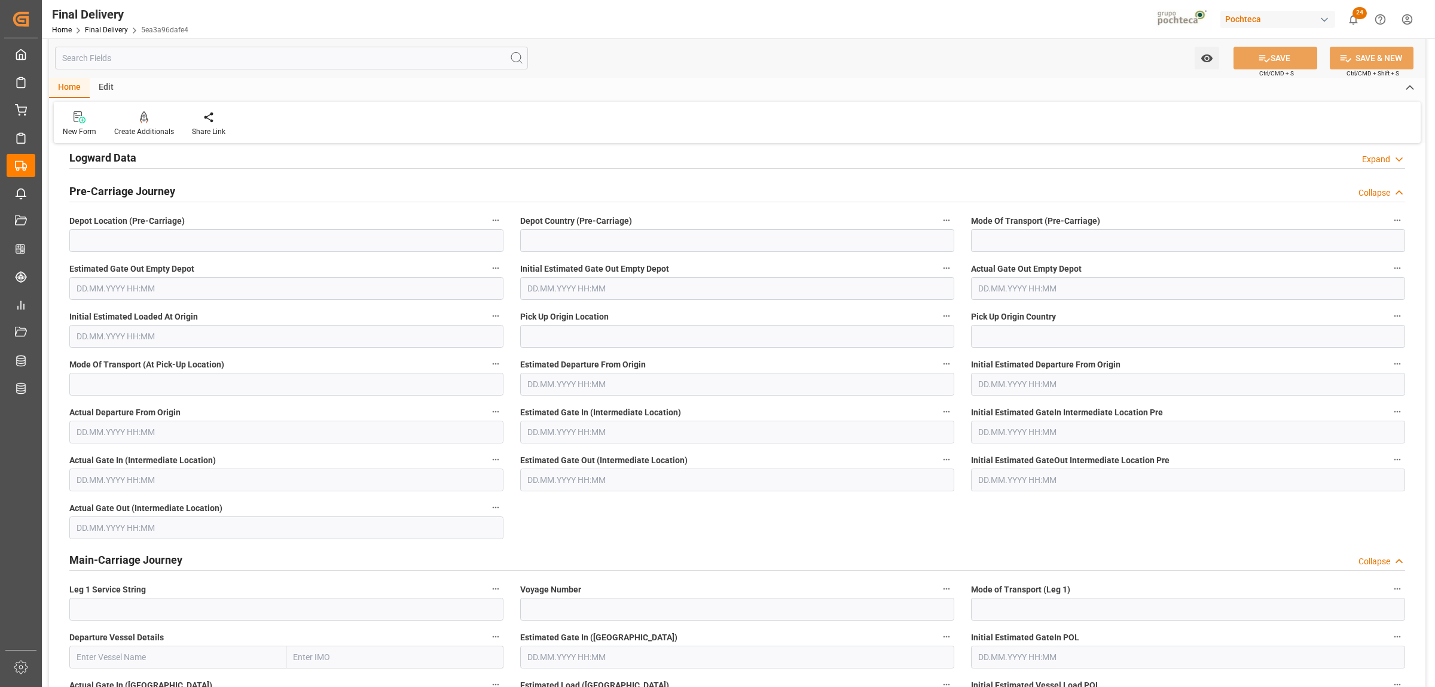
scroll to position [399, 0]
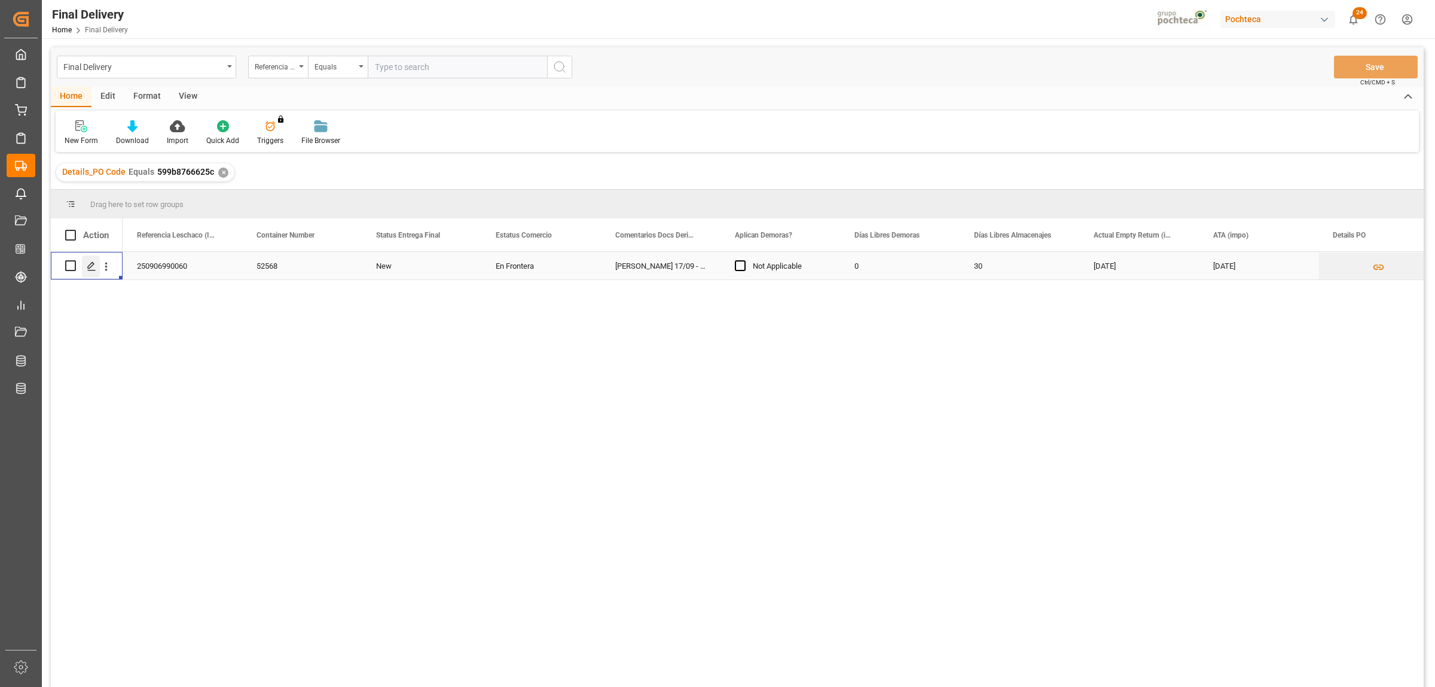
click at [91, 266] on polygon "Press SPACE to select this row." at bounding box center [91, 265] width 6 height 6
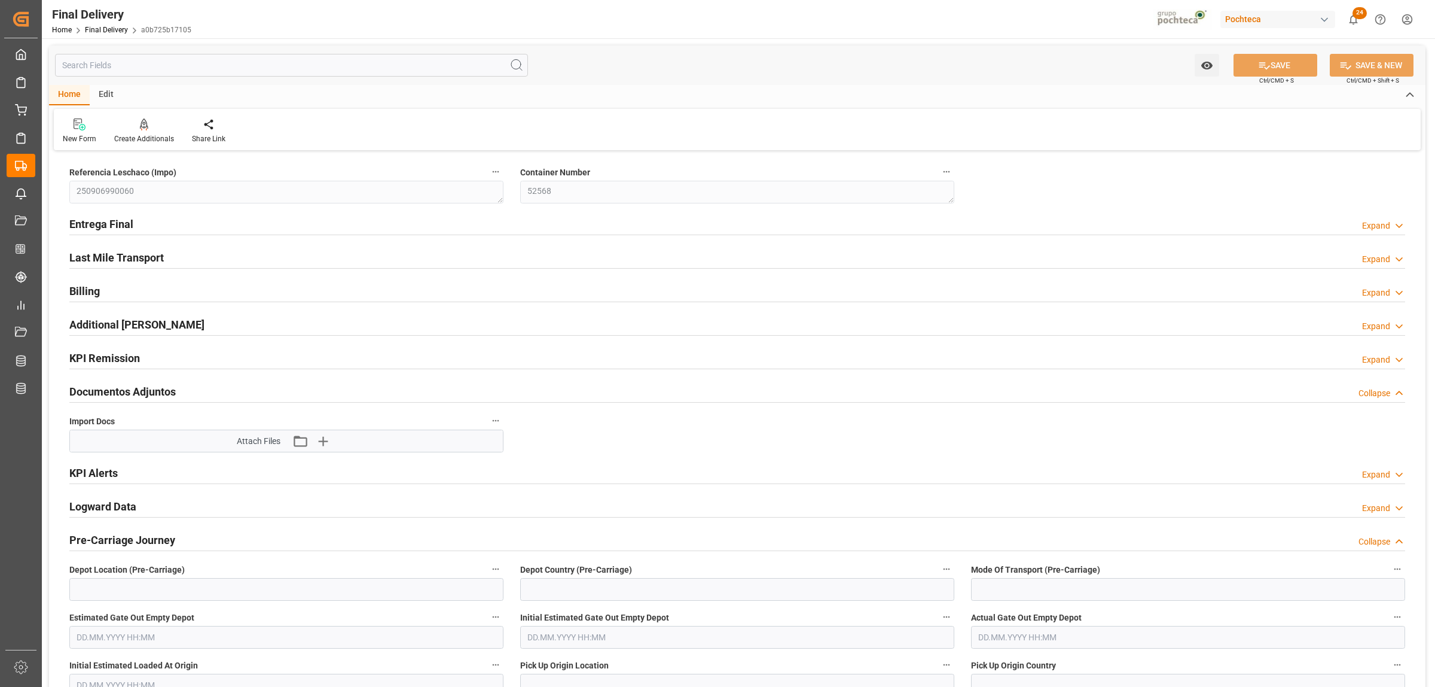
type input "18.09.2025"
type input "28.08.2025"
type input "05.09.2025 00:00"
type input "15.09.2025 00:00"
click at [84, 221] on h2 "Entrega Final" at bounding box center [101, 224] width 64 height 16
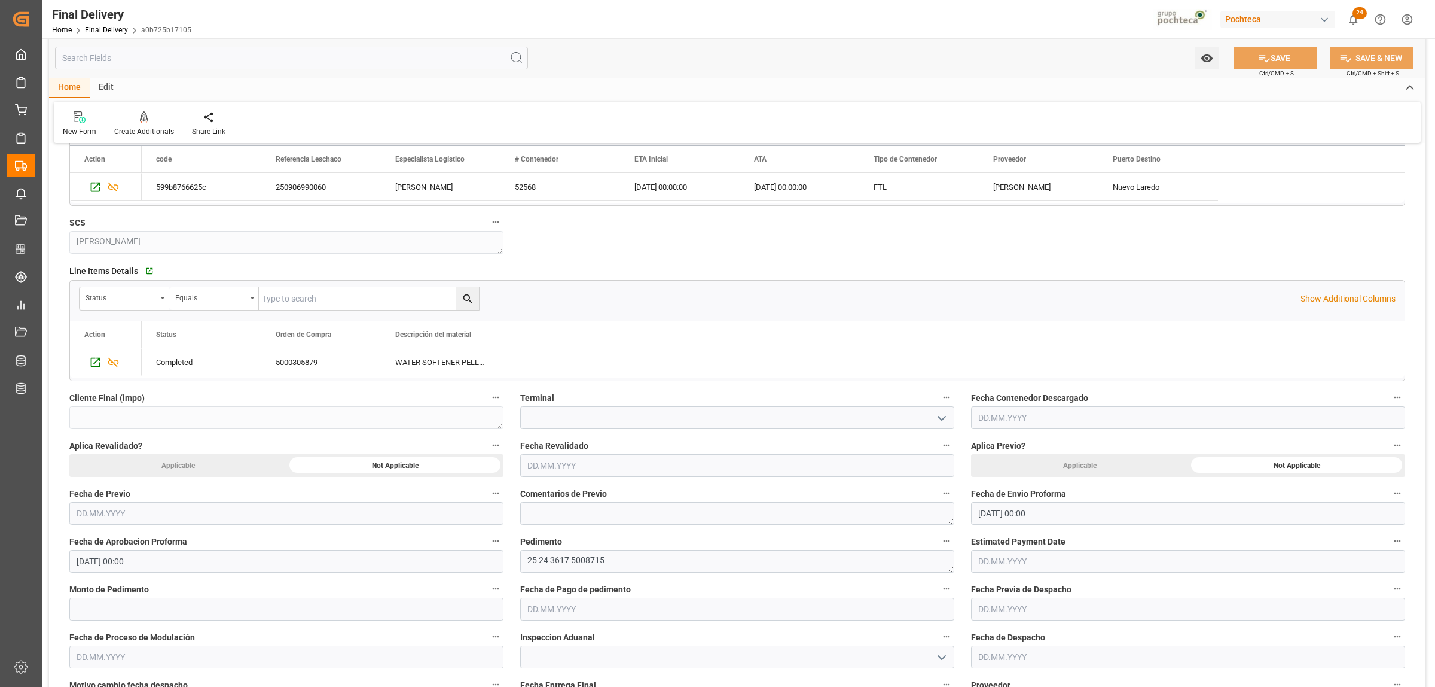
scroll to position [299, 0]
click at [97, 606] on input "text" at bounding box center [286, 606] width 434 height 23
paste input "14176"
type input "14176"
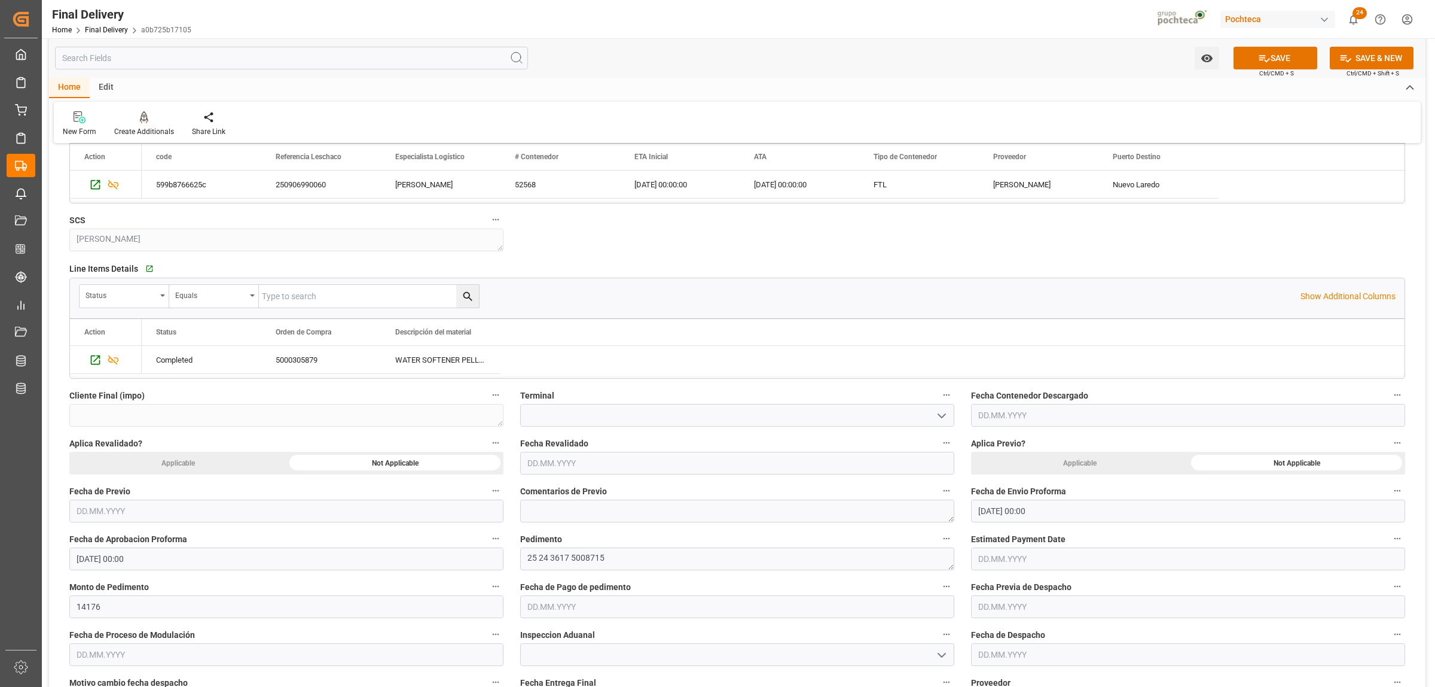
click at [584, 607] on input "text" at bounding box center [737, 606] width 434 height 23
click at [581, 522] on span "17" at bounding box center [582, 524] width 8 height 8
type input "[DATE]"
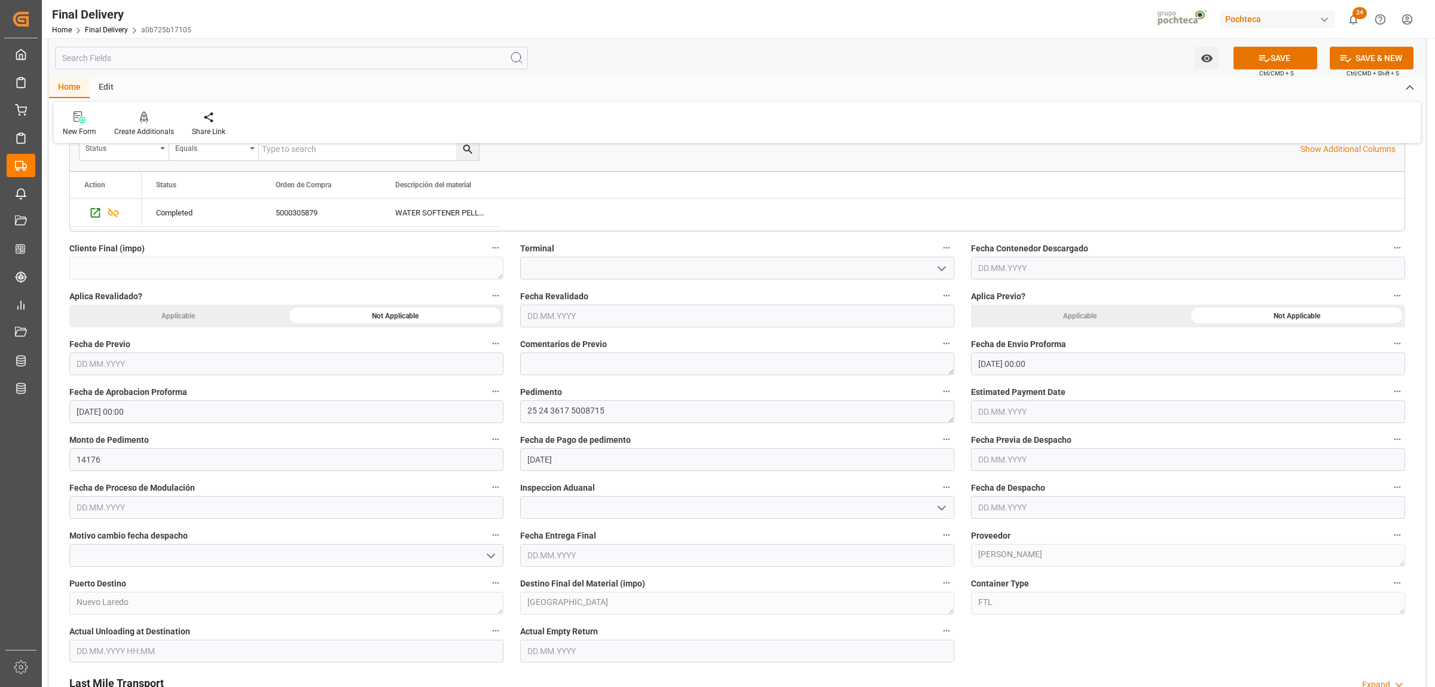
scroll to position [449, 0]
click at [1002, 458] on input "text" at bounding box center [1188, 457] width 434 height 23
click at [1036, 581] on span "17" at bounding box center [1033, 577] width 8 height 8
type input "[DATE]"
click at [1003, 504] on input "text" at bounding box center [1188, 504] width 434 height 23
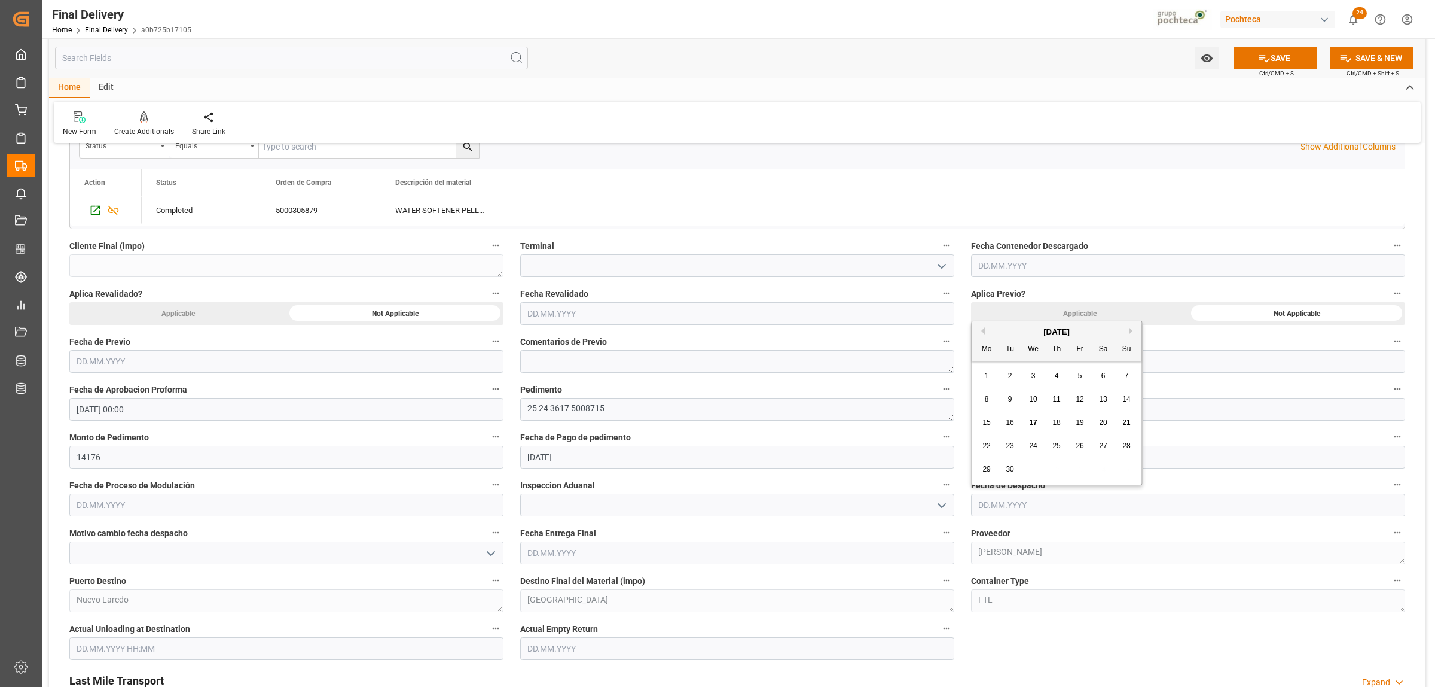
click at [1030, 426] on span "17" at bounding box center [1033, 422] width 8 height 8
type input "[DATE]"
click at [935, 508] on icon "open menu" at bounding box center [942, 505] width 14 height 14
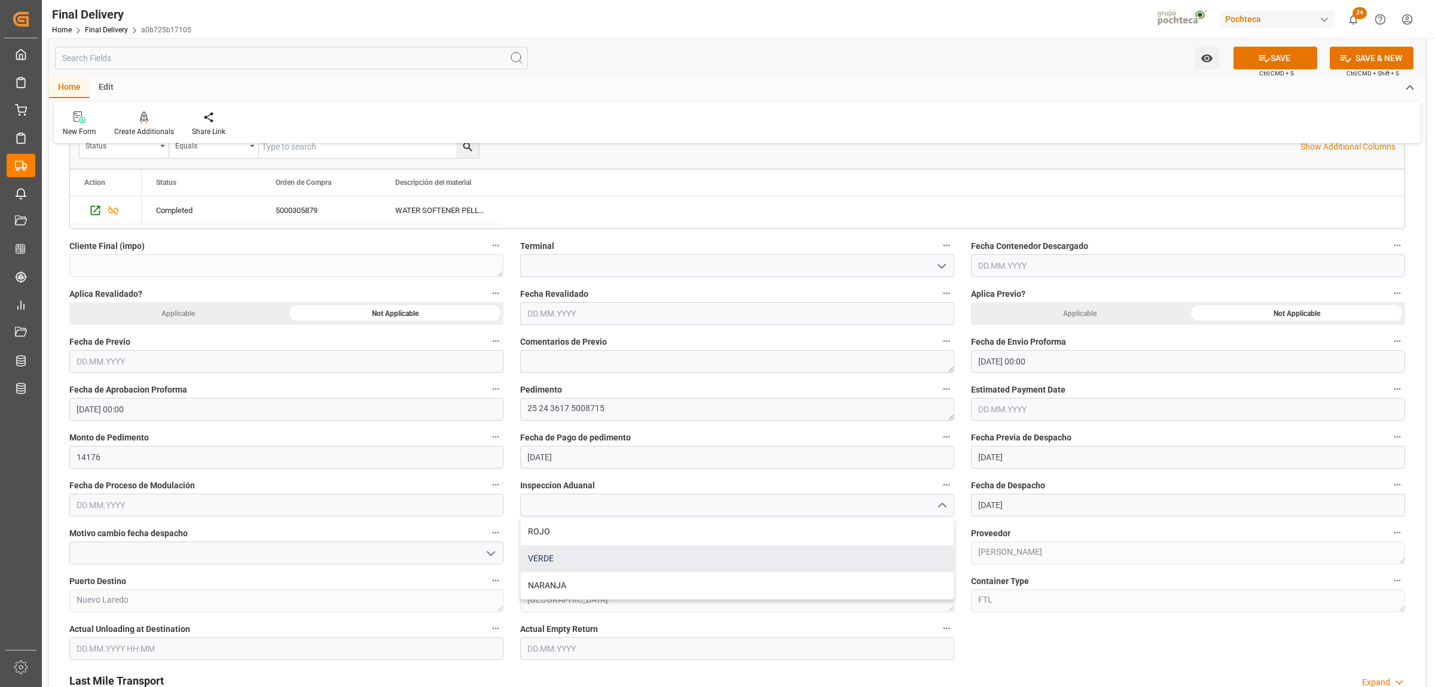
click at [543, 563] on div "VERDE" at bounding box center [737, 558] width 433 height 27
type input "VERDE"
click at [581, 555] on input "text" at bounding box center [737, 552] width 434 height 23
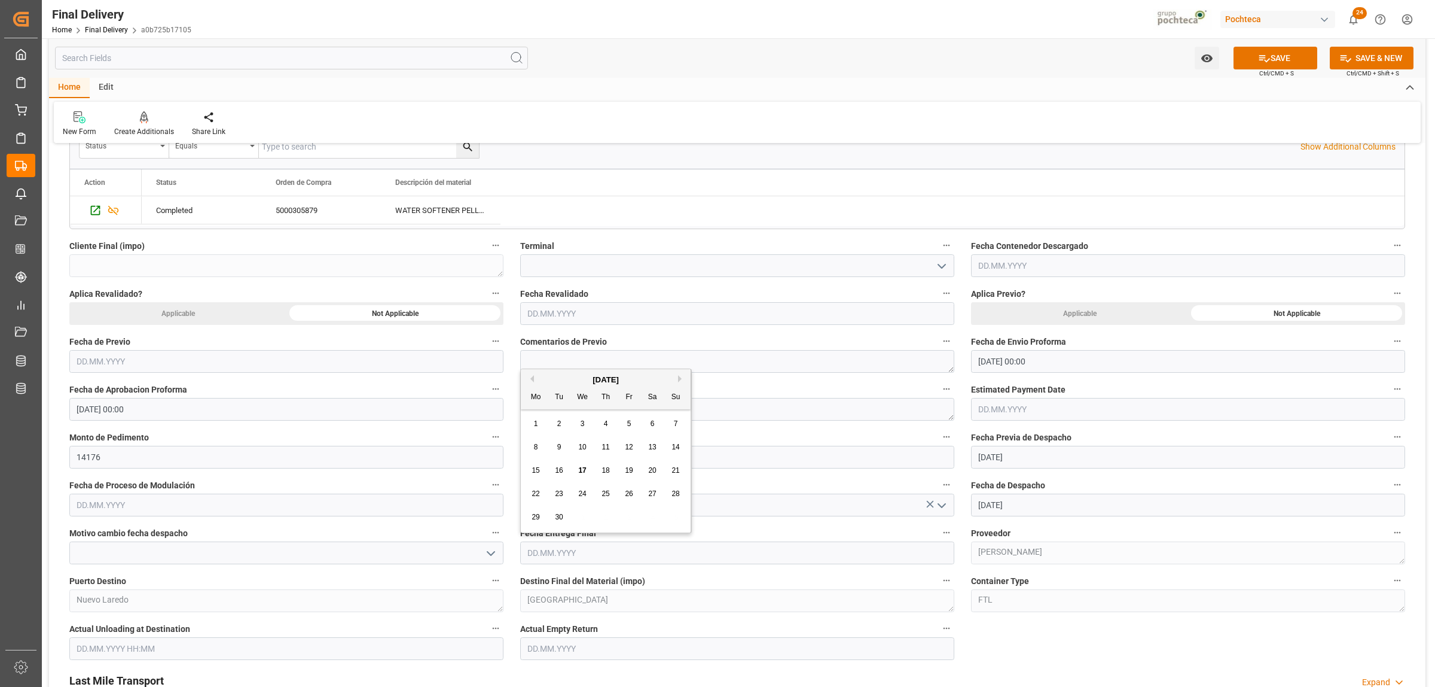
click at [551, 371] on div "September 2025 Mo Tu We Th Fr Sa Su" at bounding box center [606, 389] width 170 height 40
click at [607, 470] on span "18" at bounding box center [606, 470] width 8 height 8
type input "18.09.2025"
click at [563, 647] on input "text" at bounding box center [737, 648] width 434 height 23
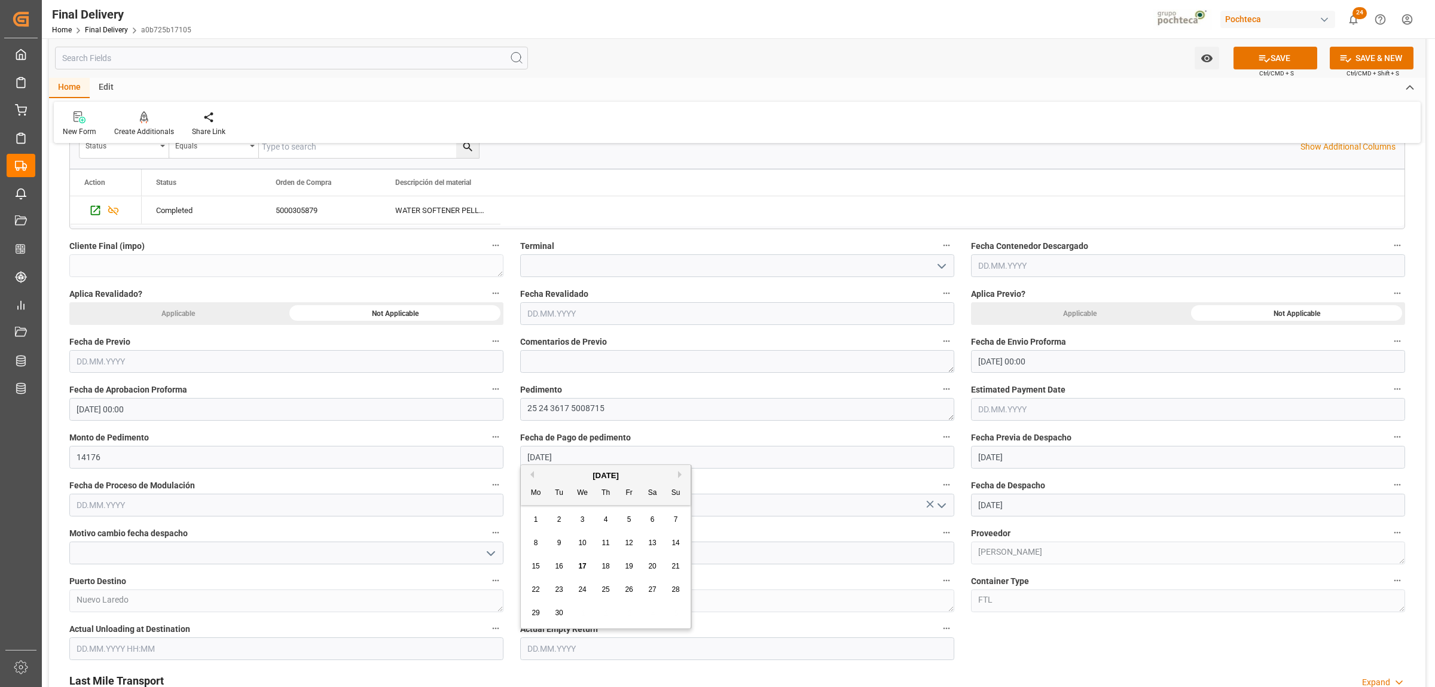
click at [544, 476] on div "[DATE]" at bounding box center [606, 476] width 170 height 12
click at [605, 564] on span "18" at bounding box center [606, 566] width 8 height 8
type input "18.09.2025"
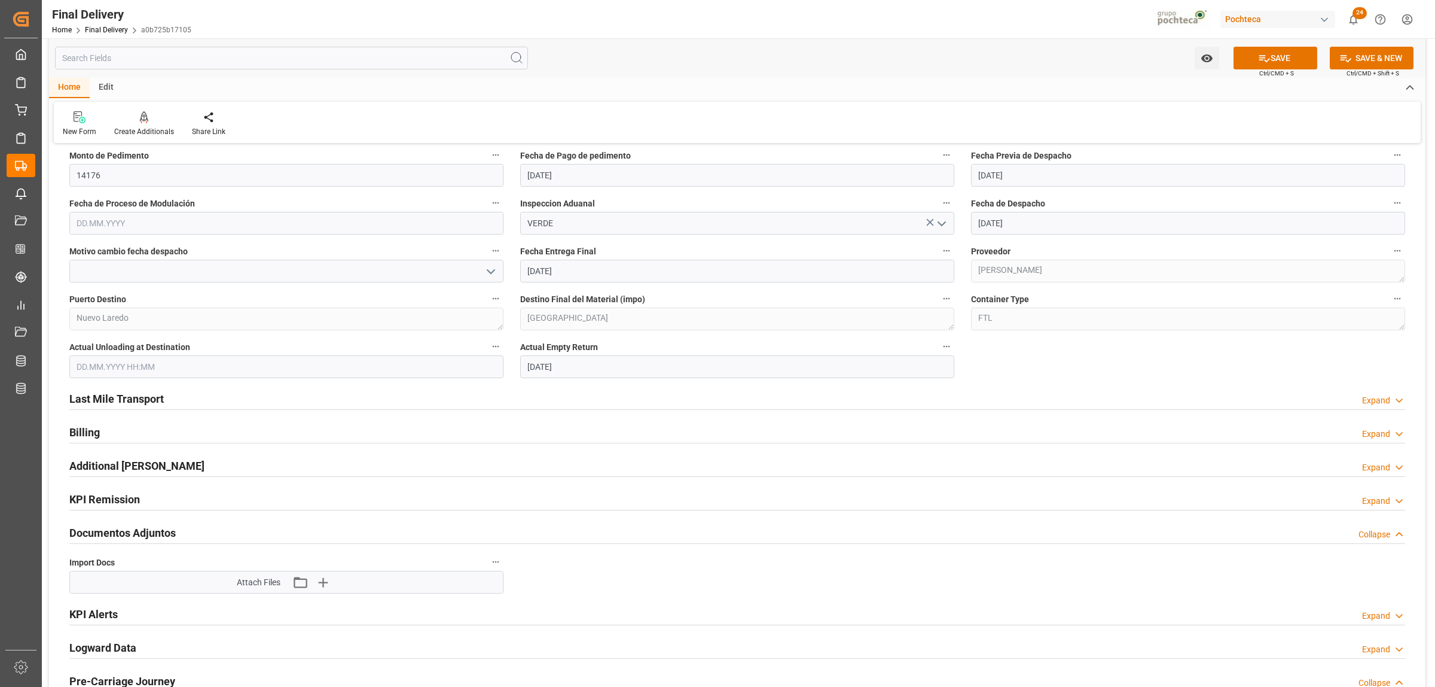
scroll to position [748, 0]
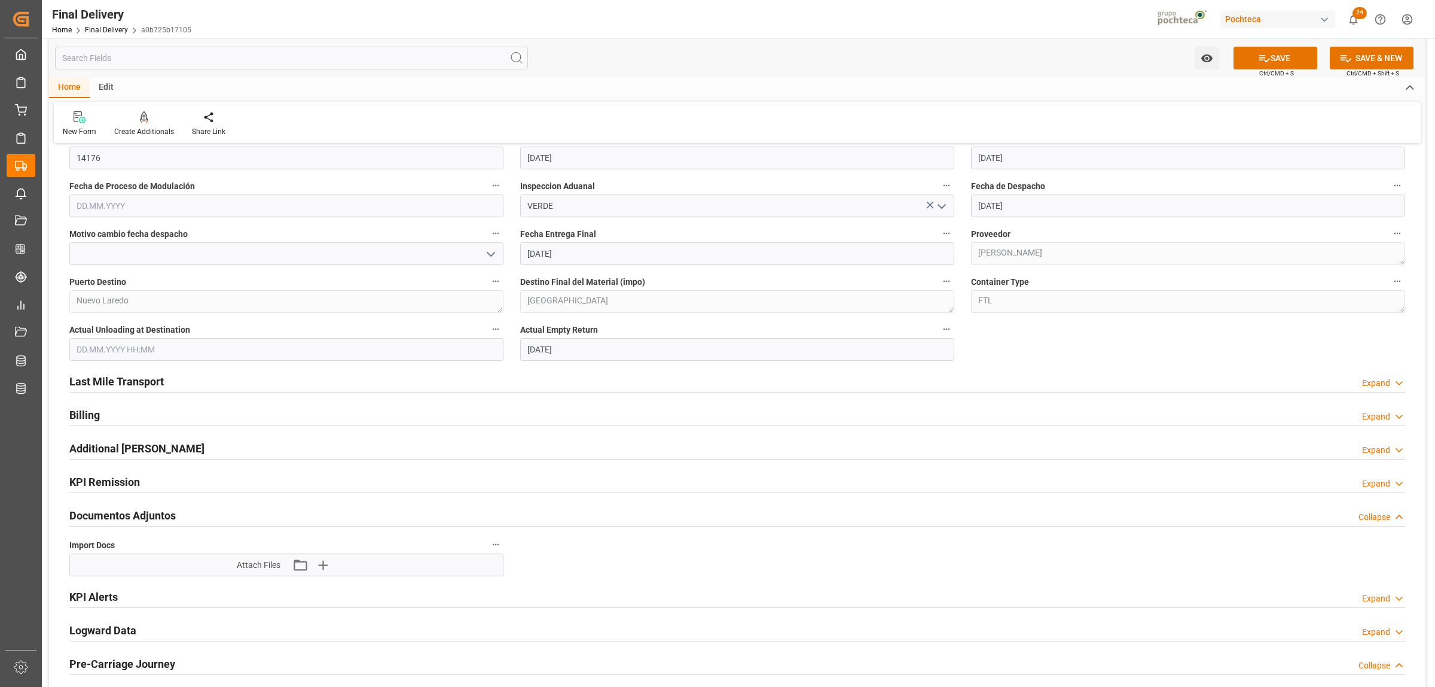
click at [148, 382] on h2 "Last Mile Transport" at bounding box center [116, 381] width 95 height 16
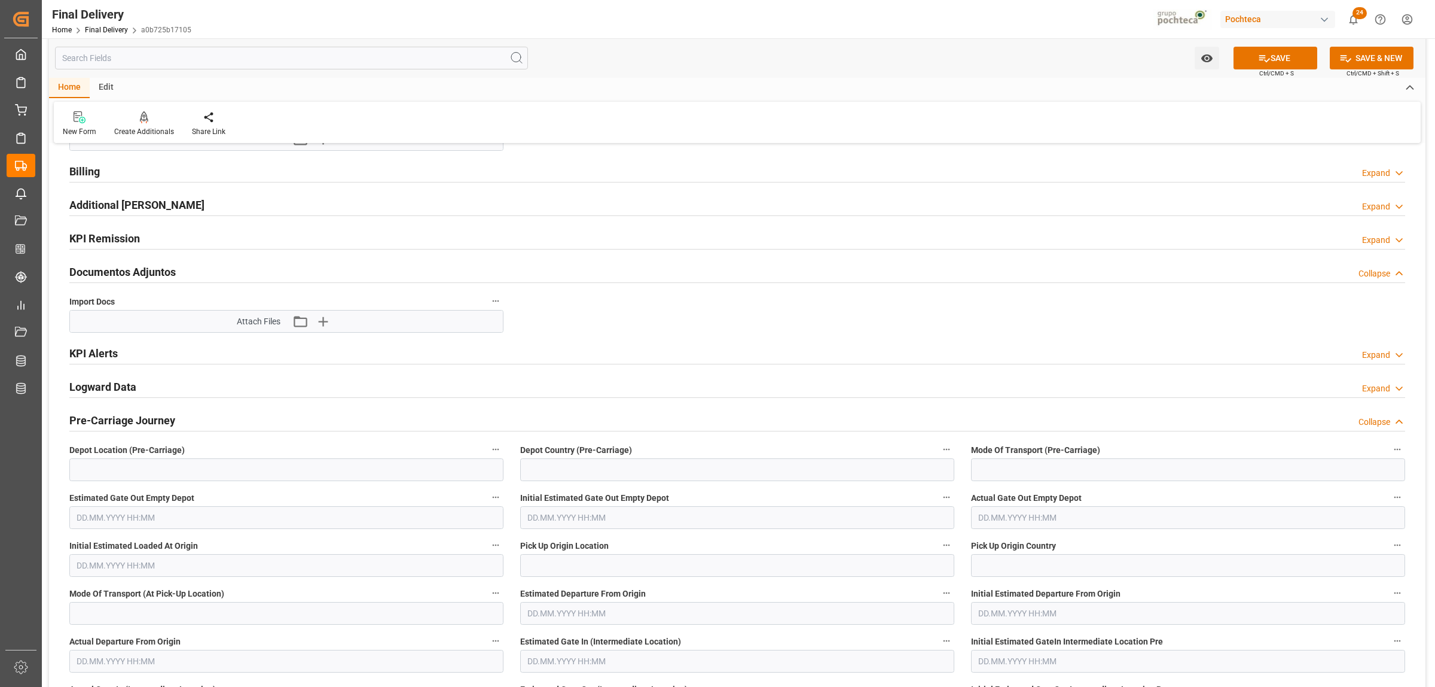
scroll to position [1196, 0]
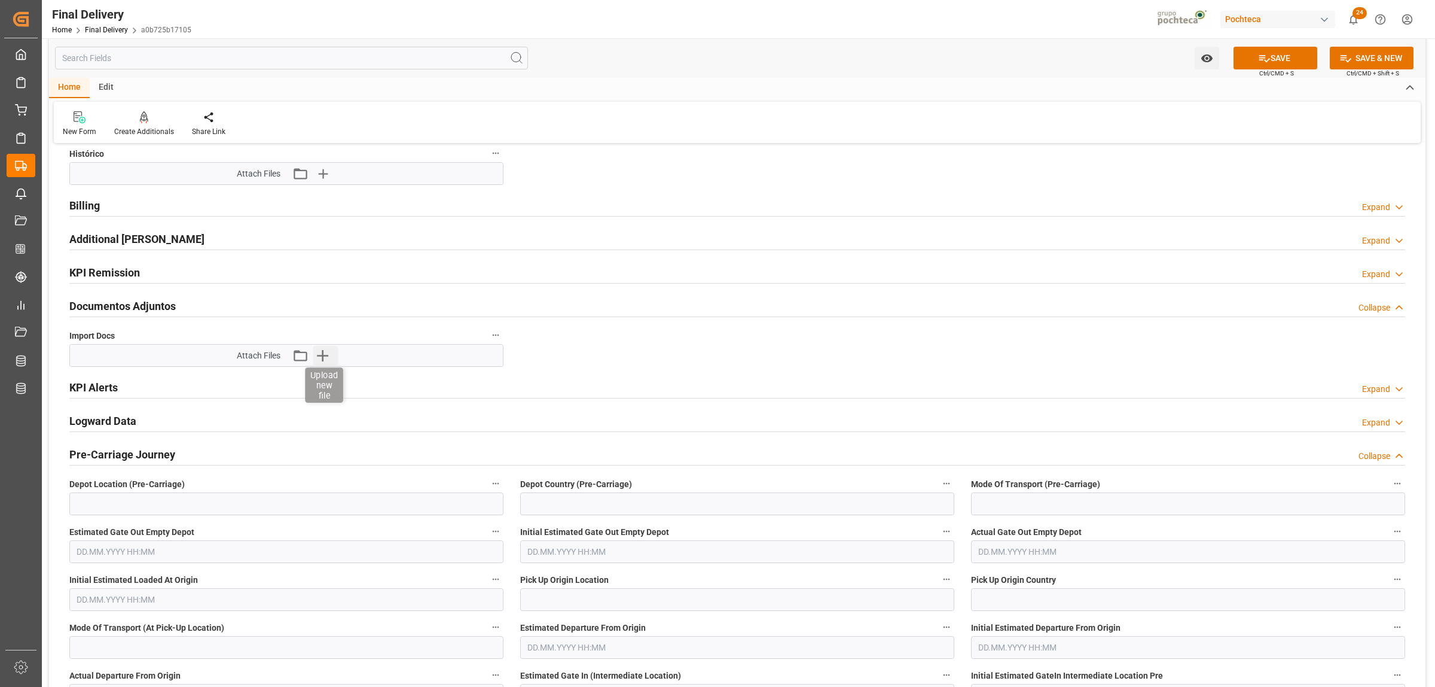
click at [324, 359] on icon "button" at bounding box center [322, 355] width 11 height 11
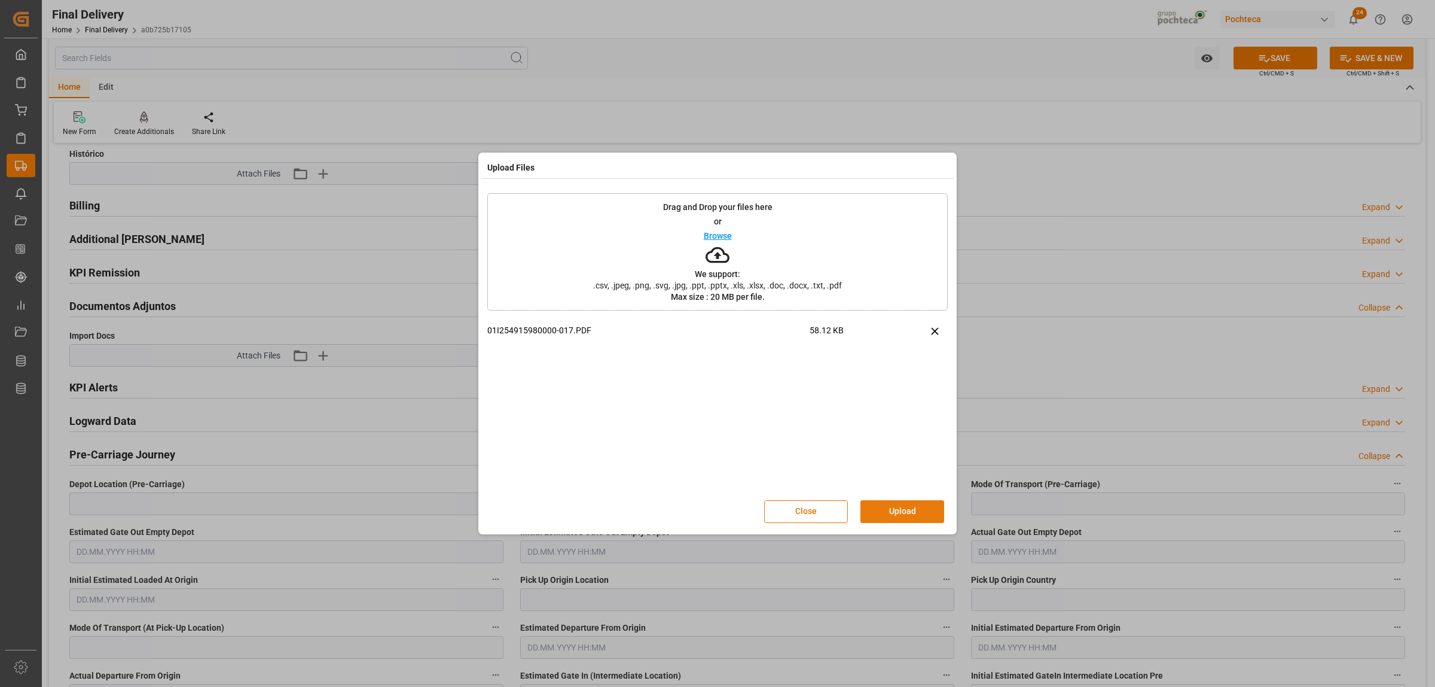
click at [883, 515] on button "Upload" at bounding box center [903, 511] width 84 height 23
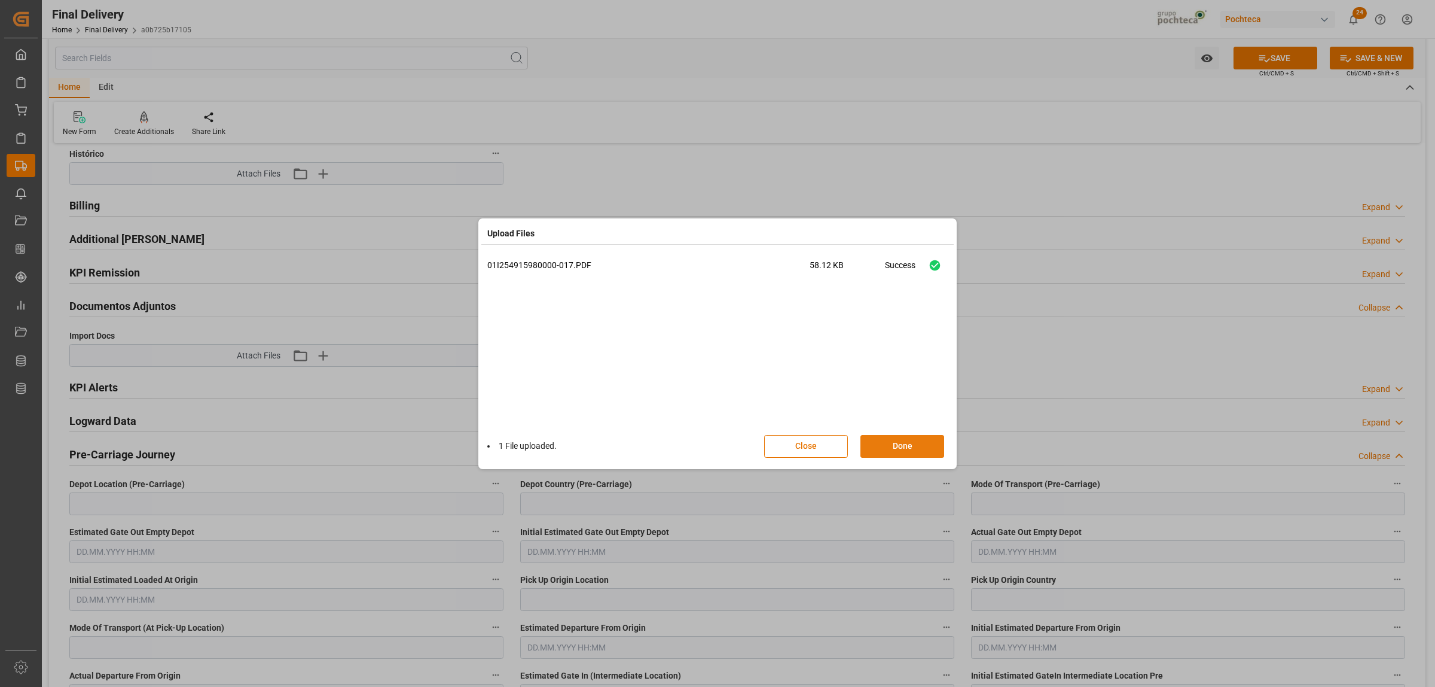
click at [903, 444] on button "Done" at bounding box center [903, 446] width 84 height 23
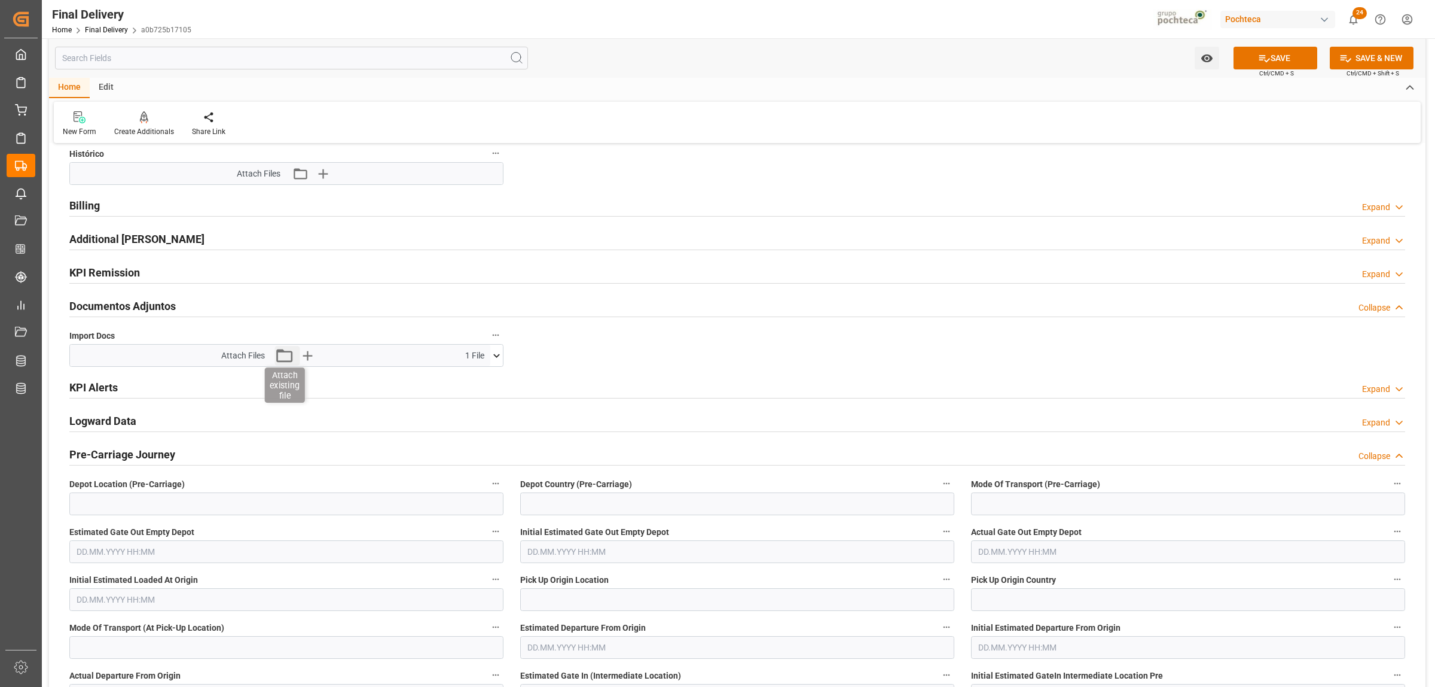
click at [275, 359] on icon "button" at bounding box center [284, 355] width 19 height 19
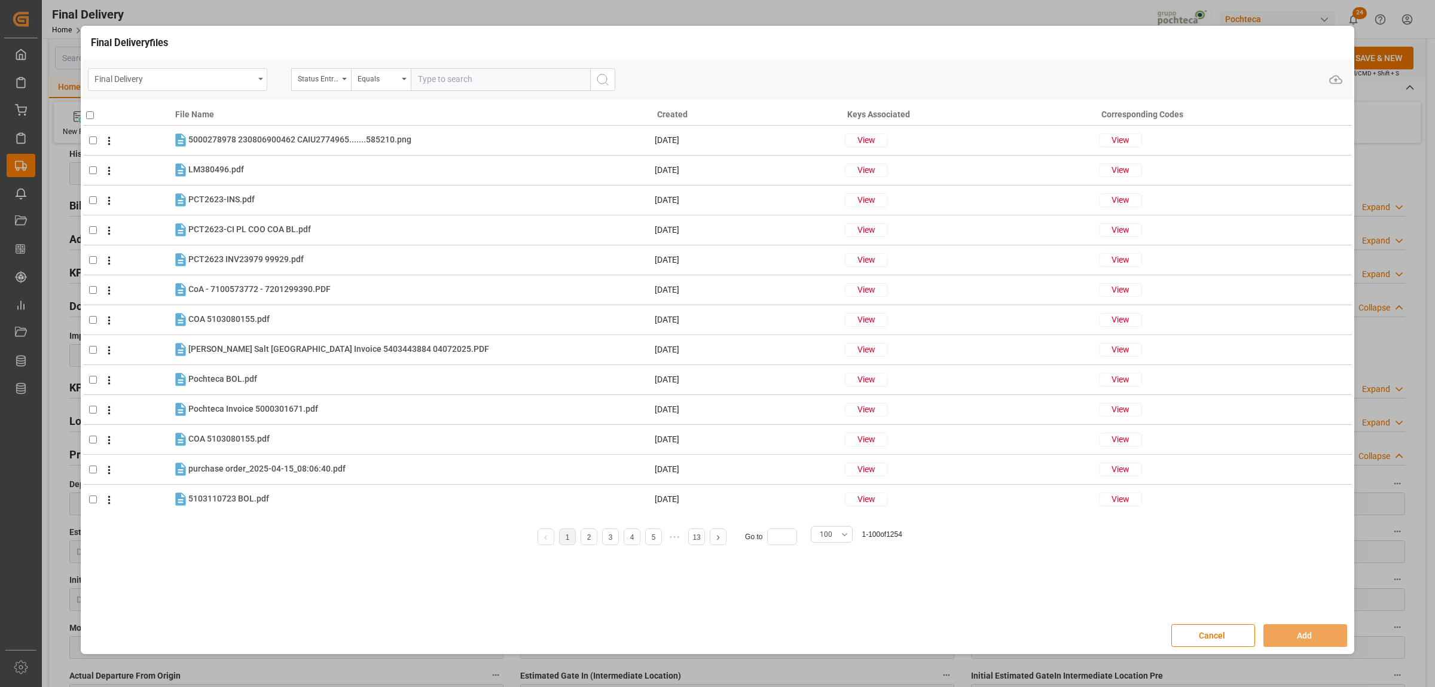
click at [259, 78] on icon "open menu" at bounding box center [260, 79] width 5 height 2
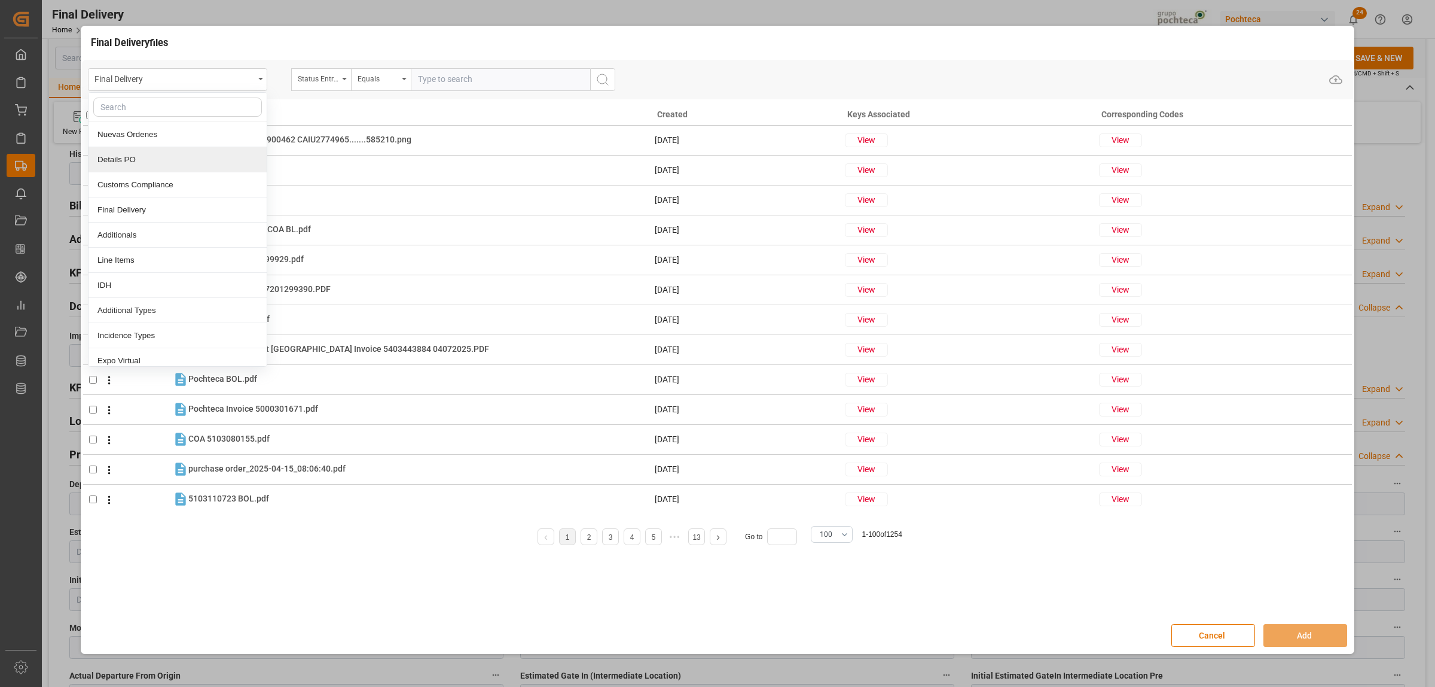
click at [138, 156] on div "Details PO" at bounding box center [178, 159] width 178 height 25
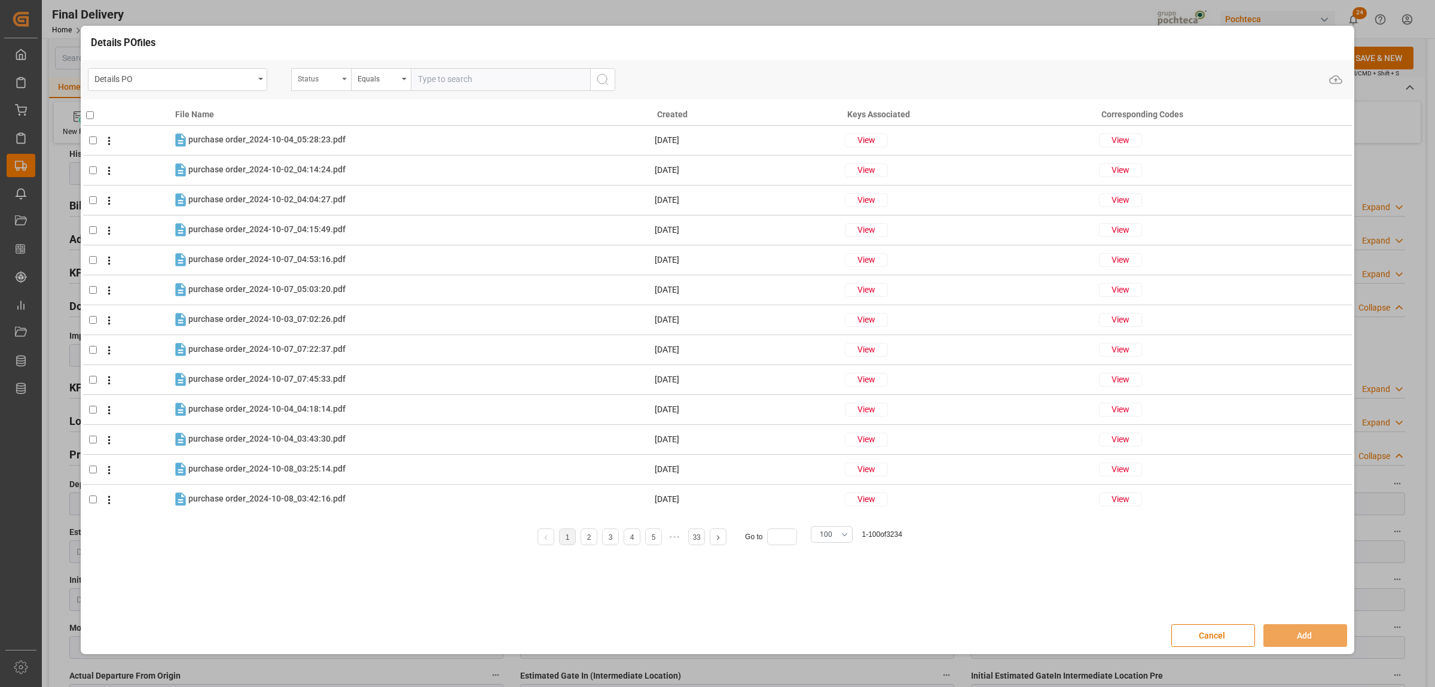
click at [350, 83] on div "Status" at bounding box center [321, 79] width 60 height 23
type input "re"
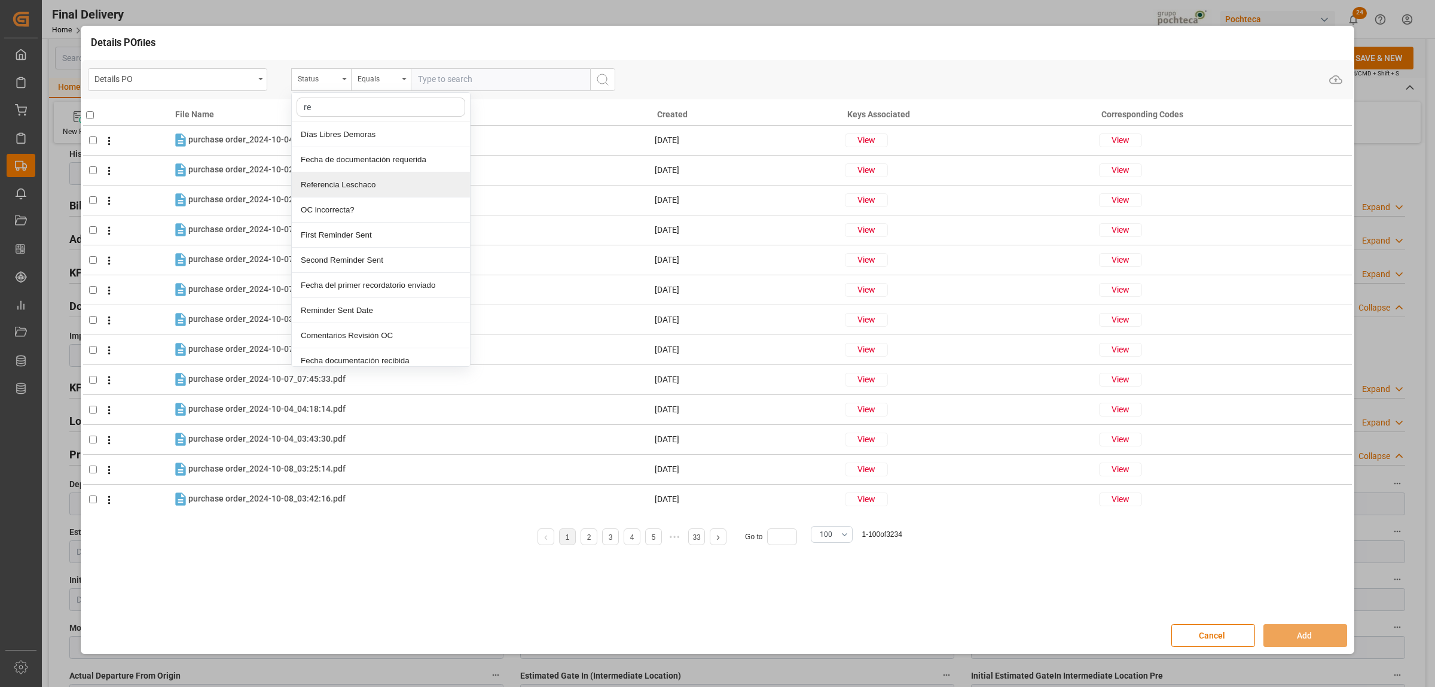
click at [347, 187] on div "Referencia Leschaco" at bounding box center [381, 184] width 178 height 25
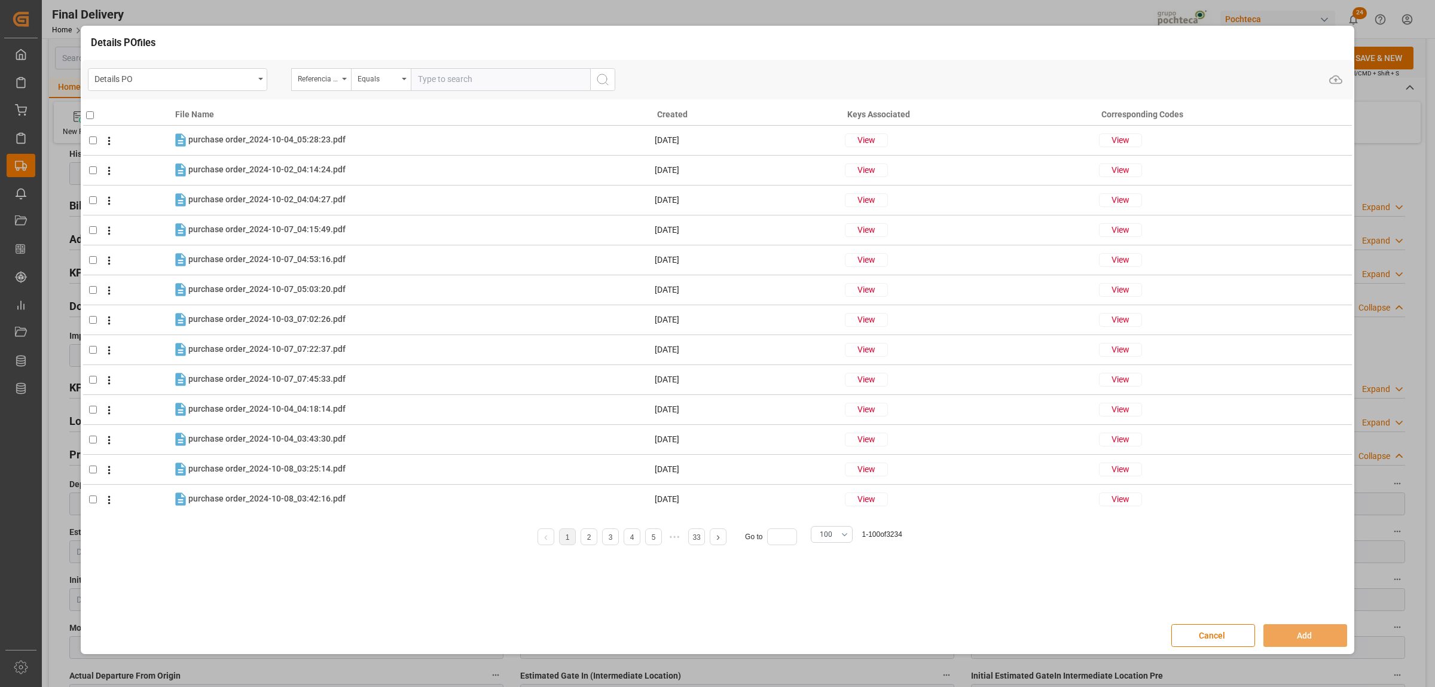
click at [431, 85] on input "text" at bounding box center [500, 79] width 179 height 23
paste input "250906990060"
type input "250906990060"
click at [608, 90] on button "search button" at bounding box center [602, 79] width 25 height 23
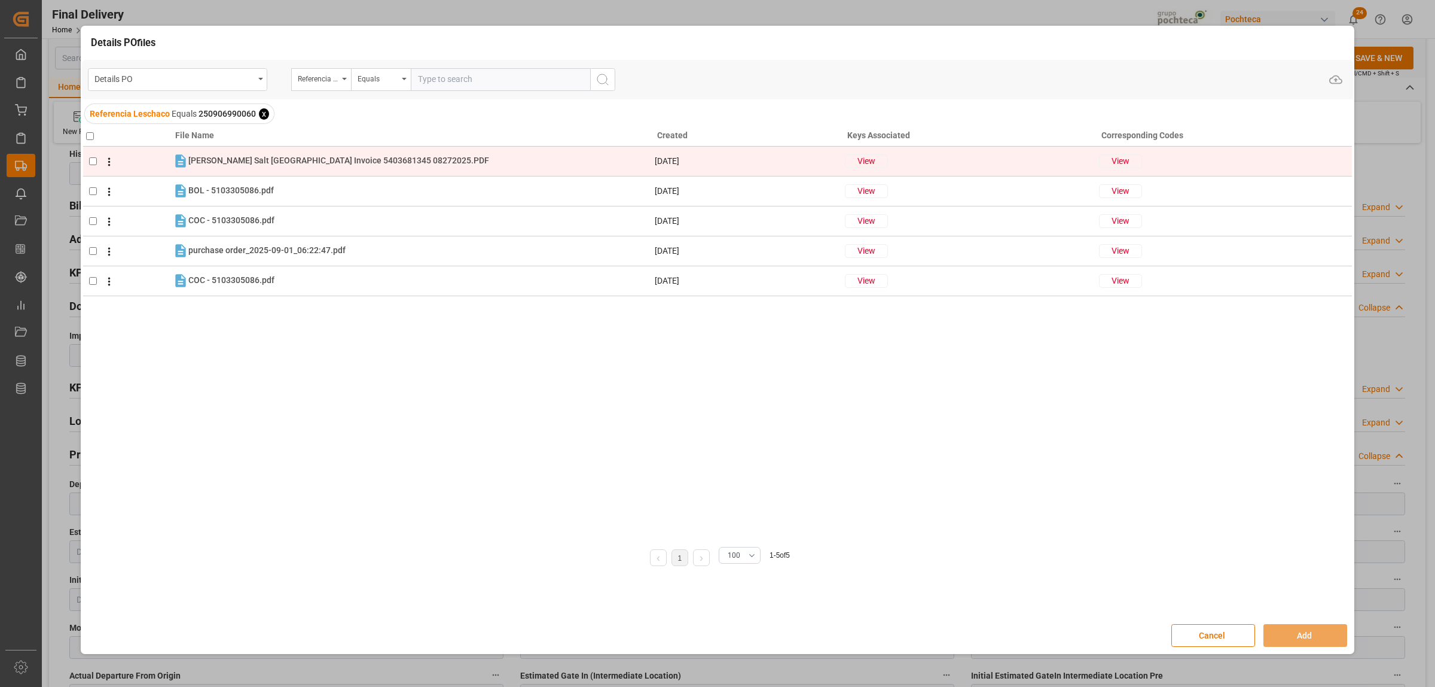
click at [93, 164] on input "checkbox" at bounding box center [93, 161] width 8 height 8
checkbox input "true"
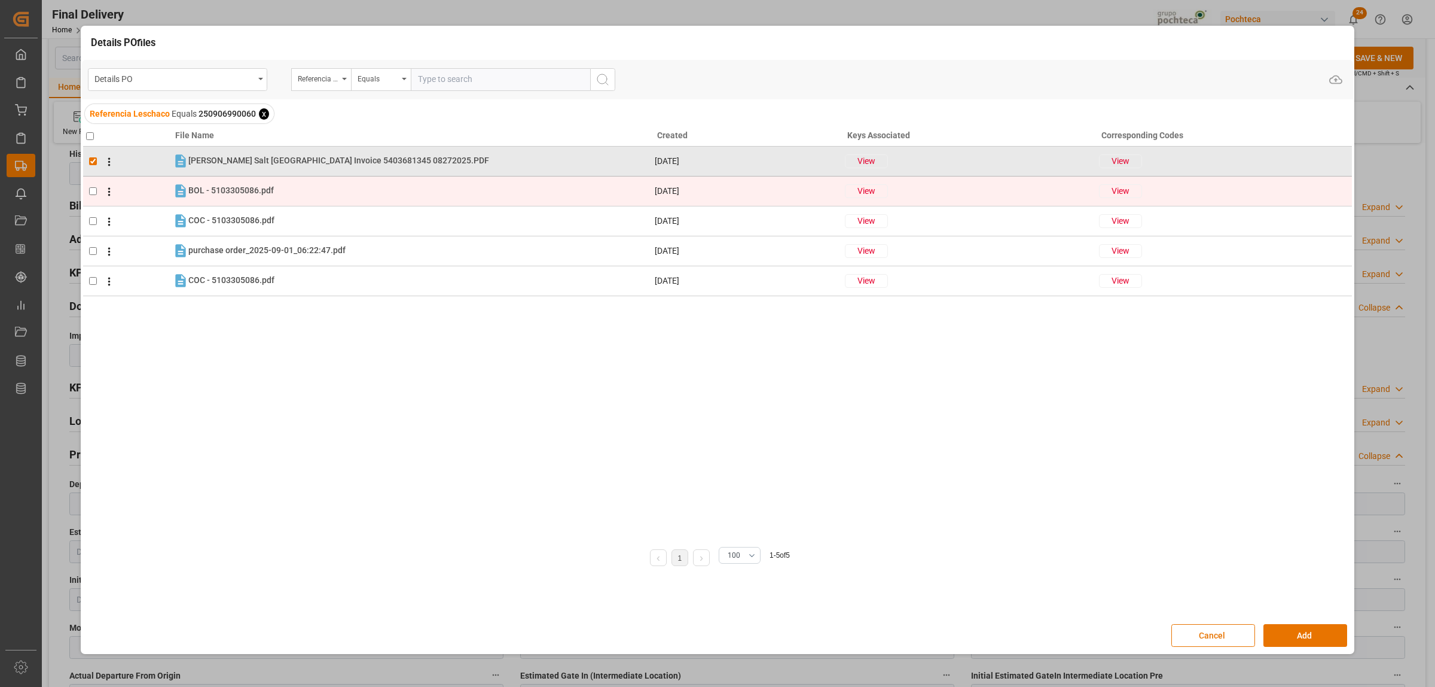
click at [93, 193] on input "checkbox" at bounding box center [93, 191] width 8 height 8
checkbox input "true"
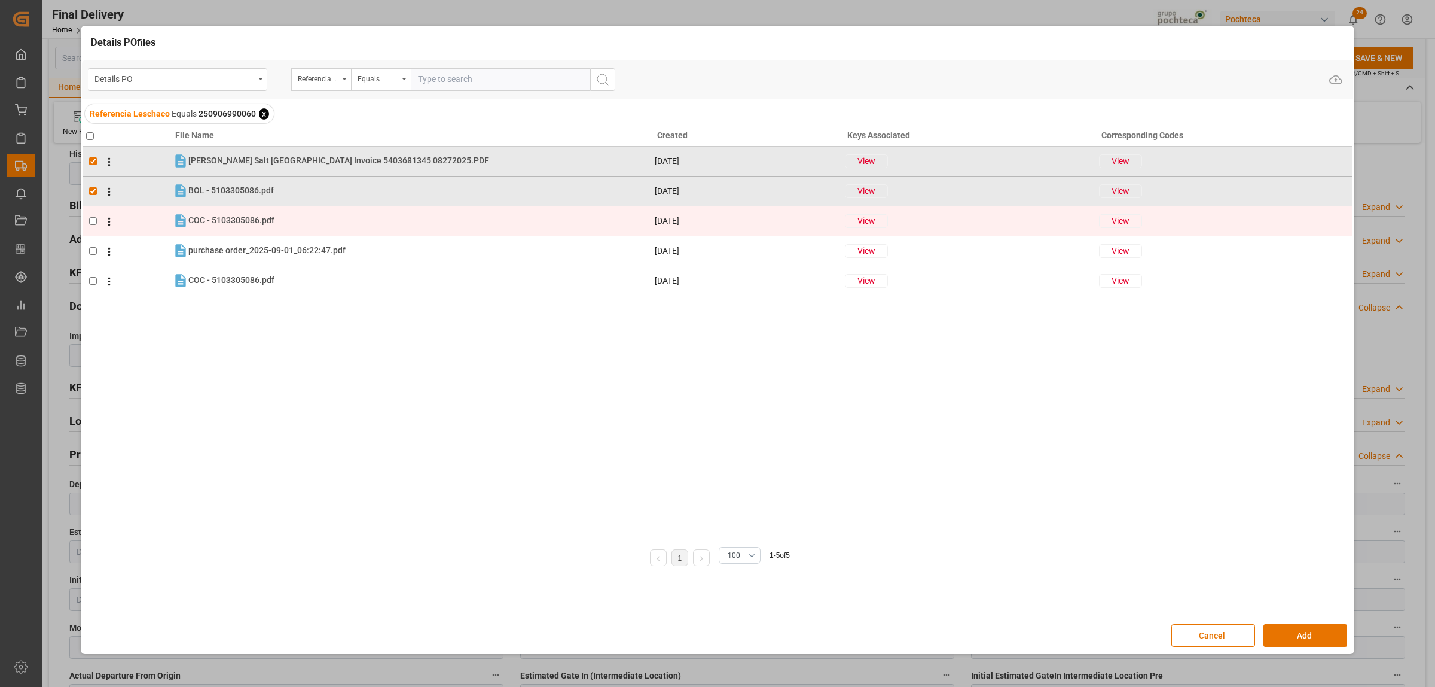
click at [88, 217] on td at bounding box center [127, 221] width 89 height 30
checkbox input "true"
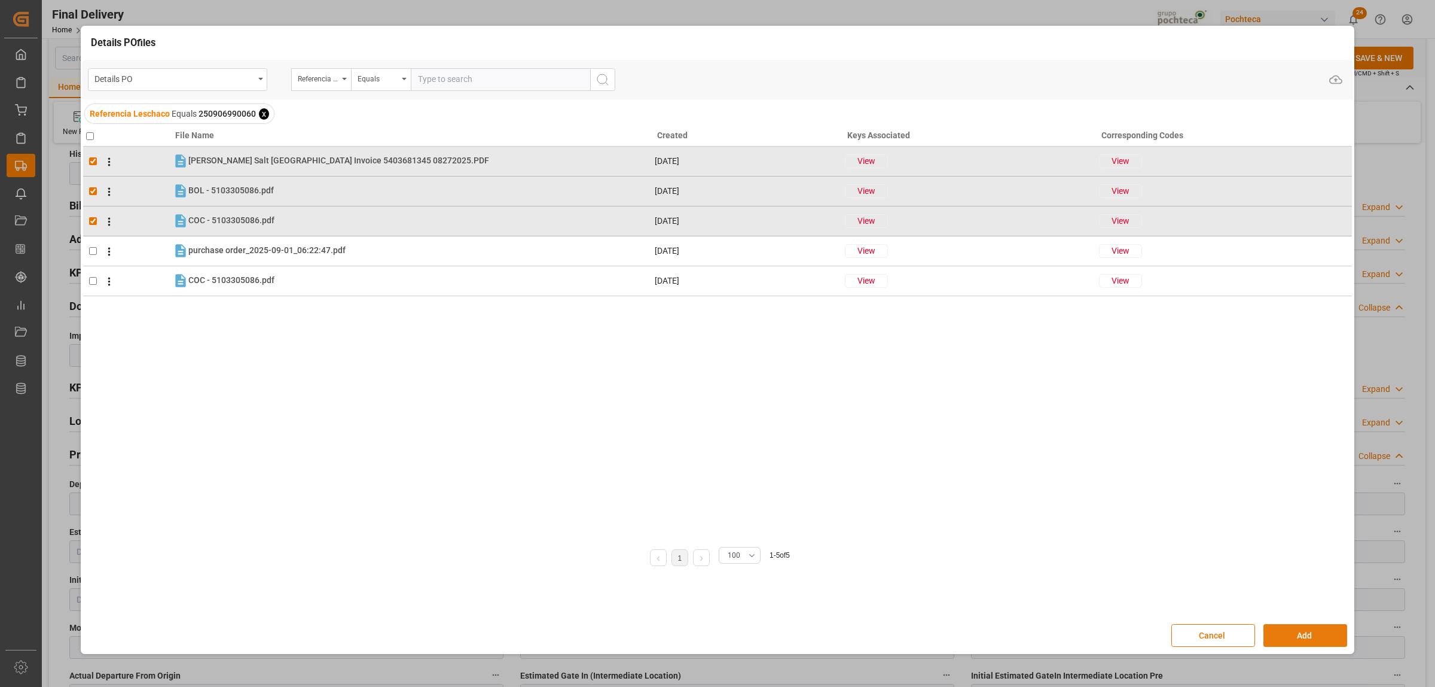
click at [1304, 641] on button "Add" at bounding box center [1306, 635] width 84 height 23
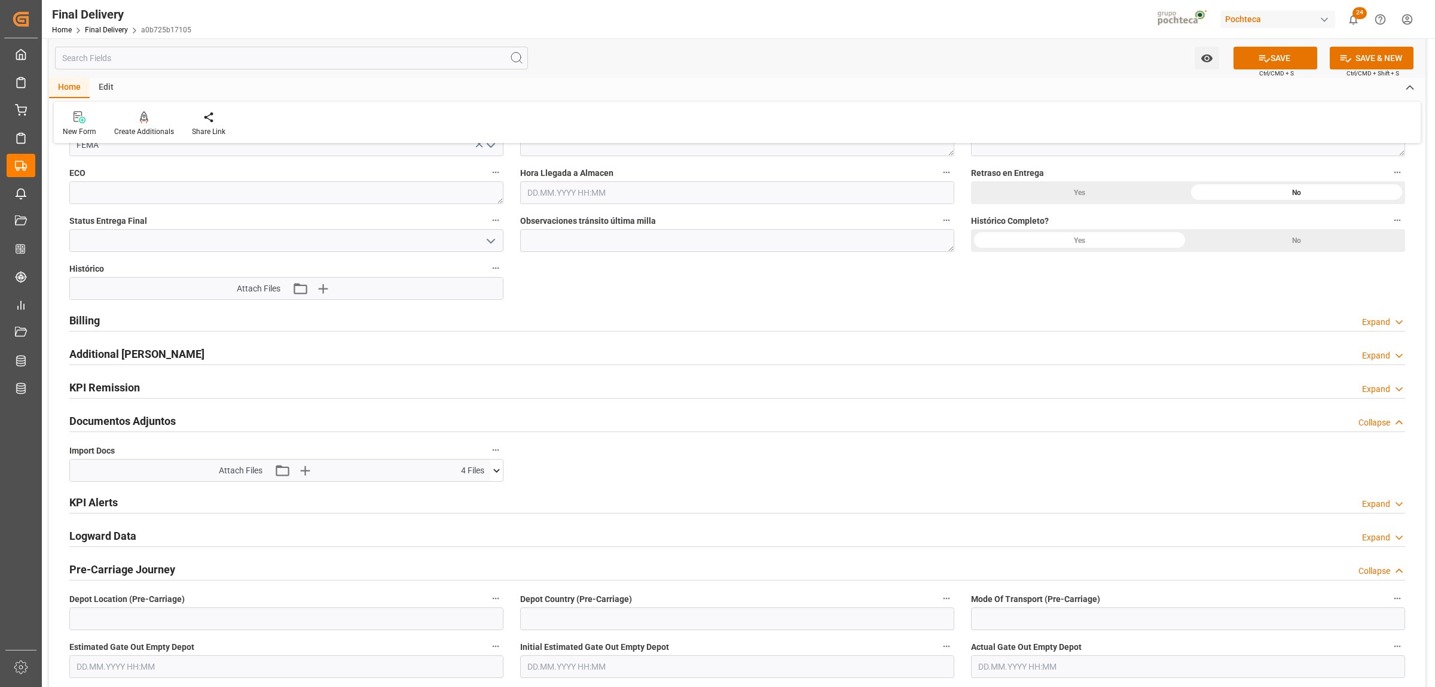
scroll to position [1047, 0]
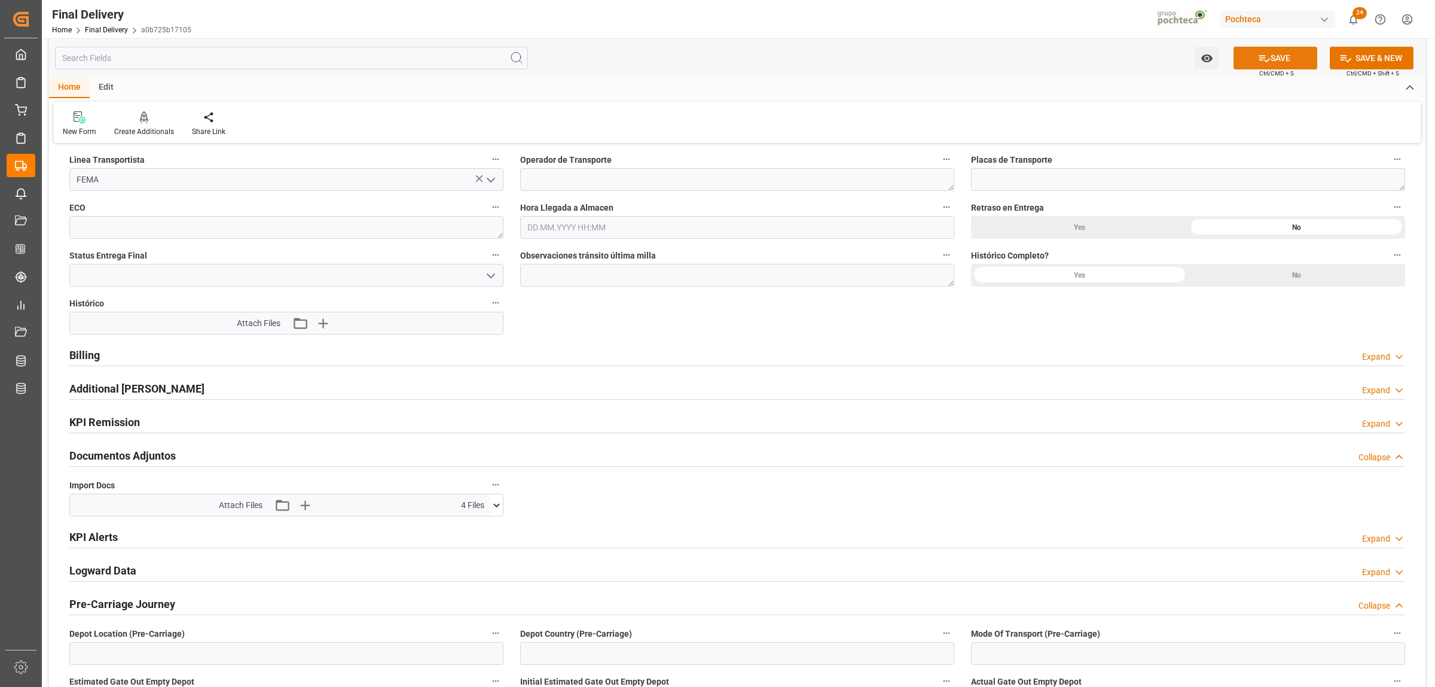
click at [1266, 57] on icon at bounding box center [1264, 58] width 13 height 13
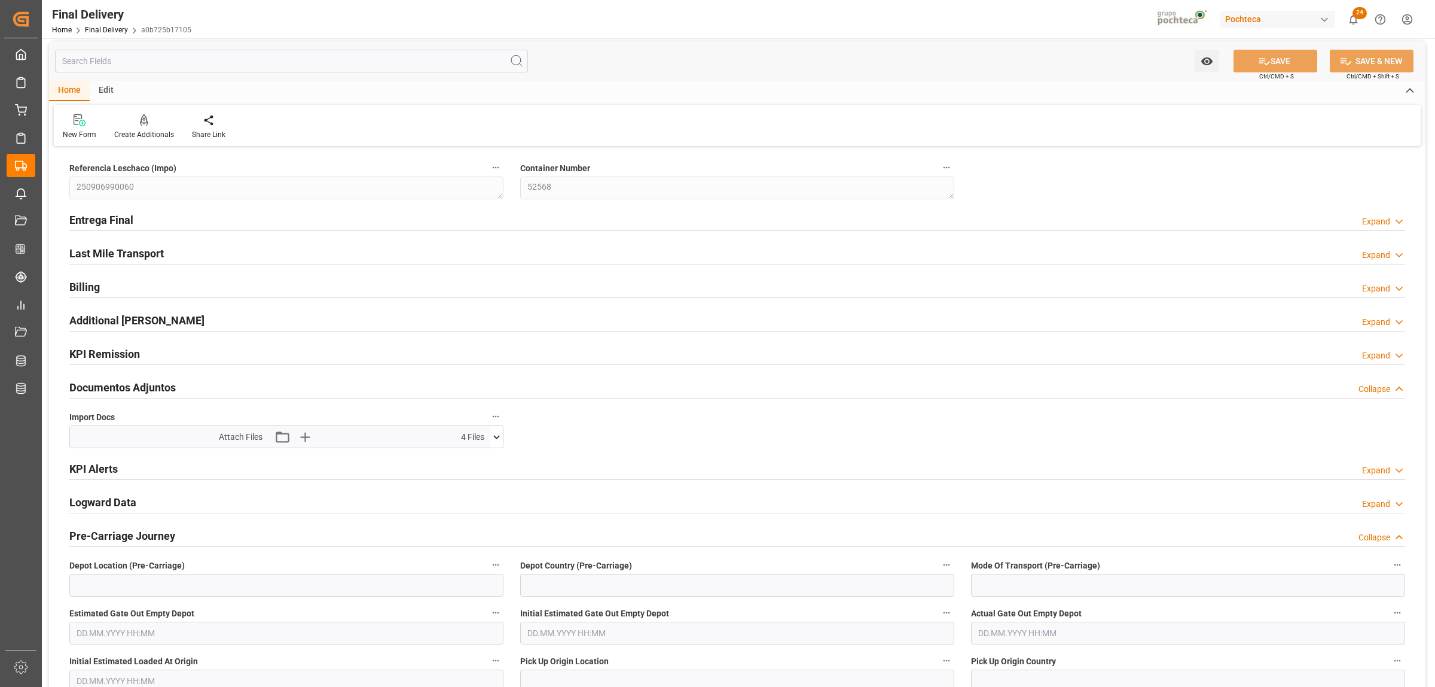
scroll to position [0, 0]
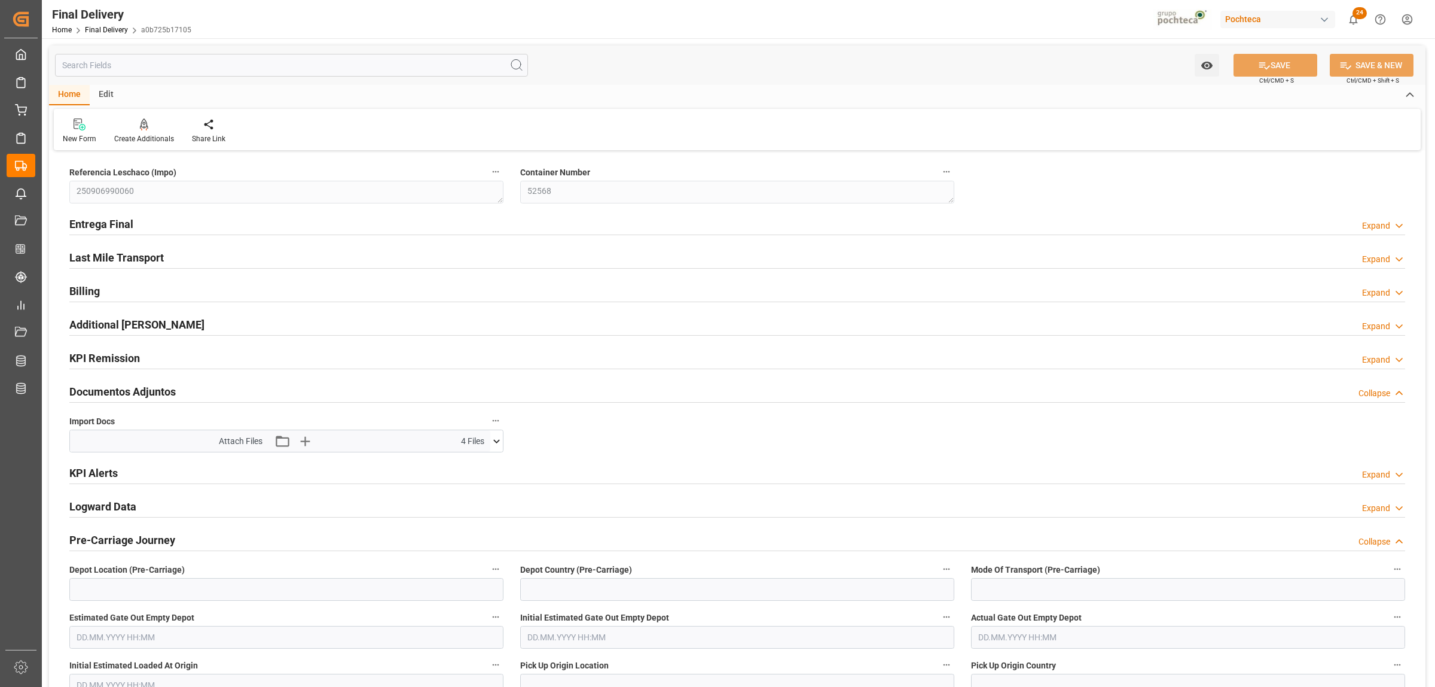
click at [91, 224] on h2 "Entrega Final" at bounding box center [101, 224] width 64 height 16
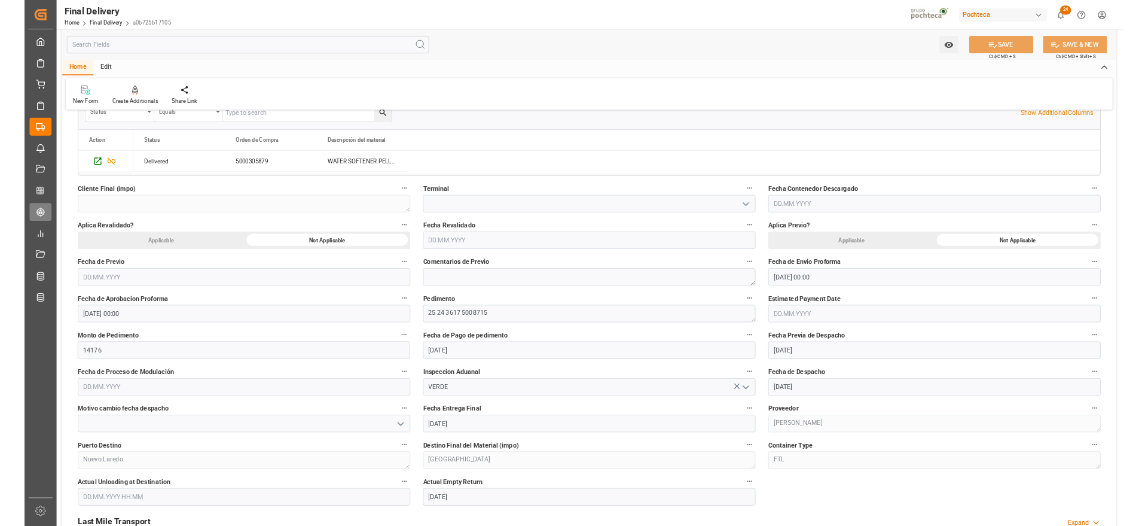
scroll to position [449, 0]
